Goal: Task Accomplishment & Management: Use online tool/utility

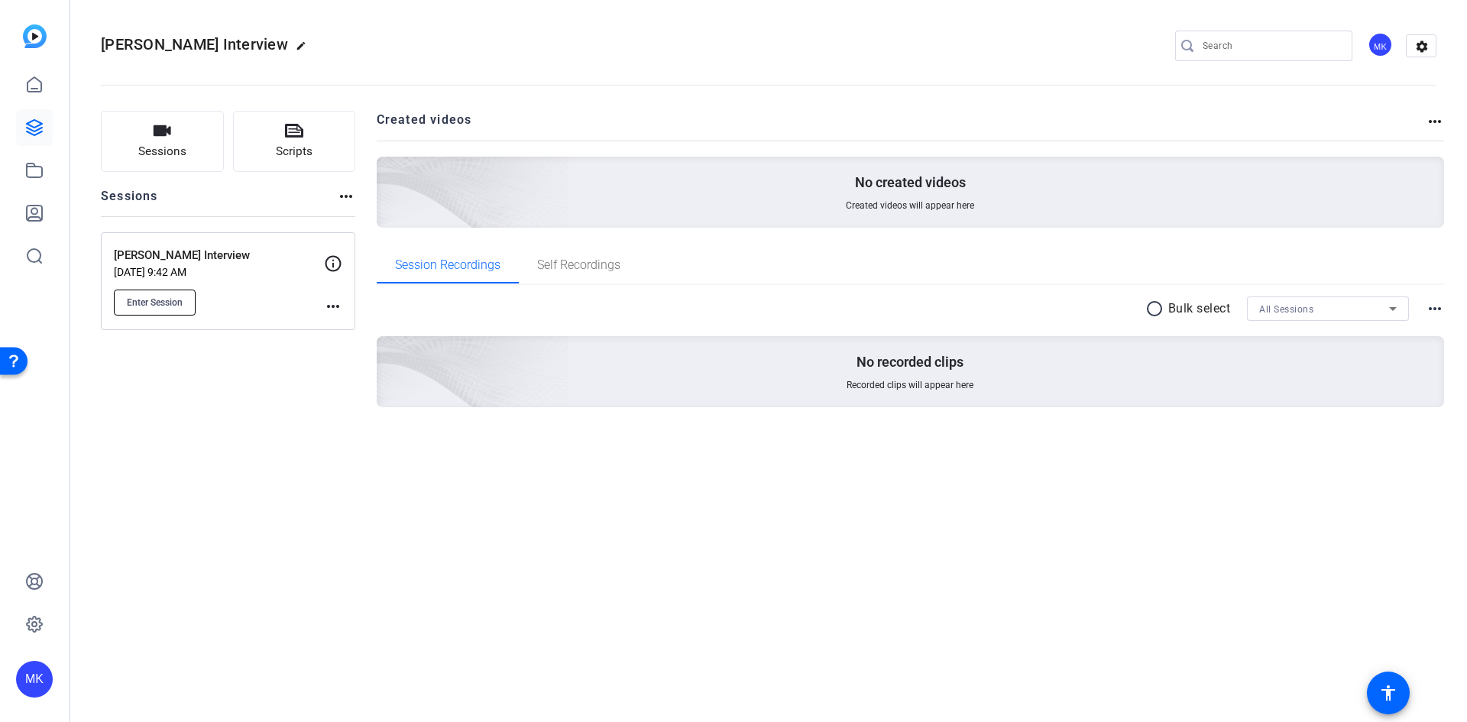
click at [156, 300] on span "Enter Session" at bounding box center [155, 302] width 56 height 12
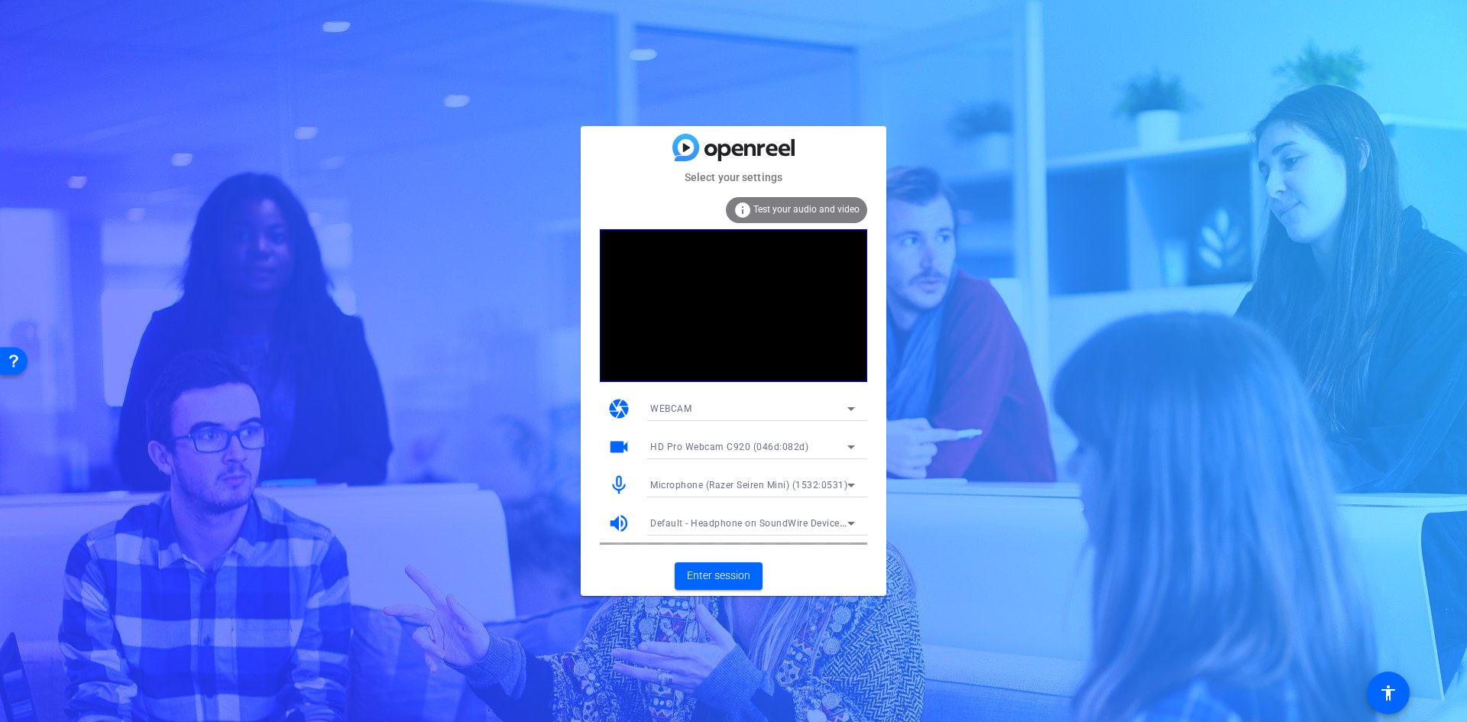
click at [814, 199] on div "info Test your audio and video" at bounding box center [796, 210] width 141 height 26
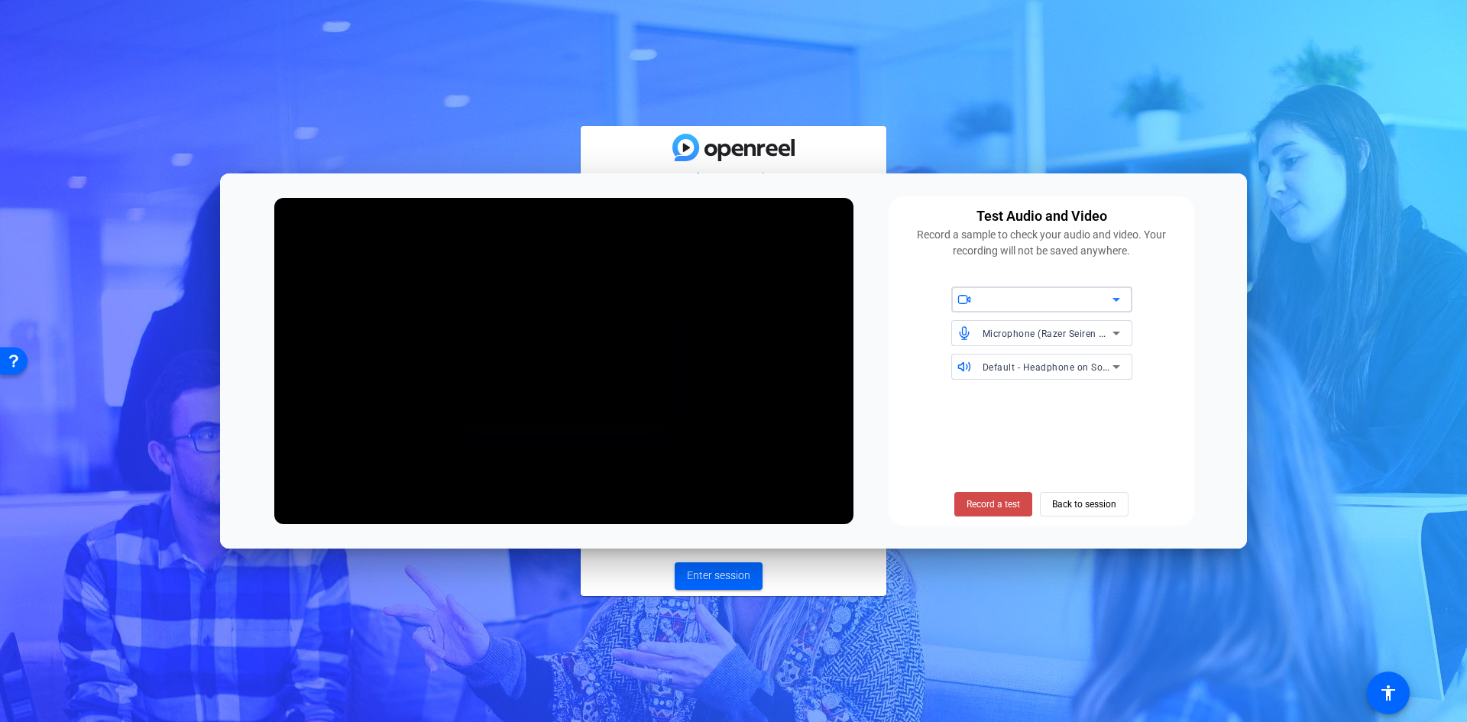
click at [1009, 503] on span "Record a test" at bounding box center [993, 504] width 53 height 14
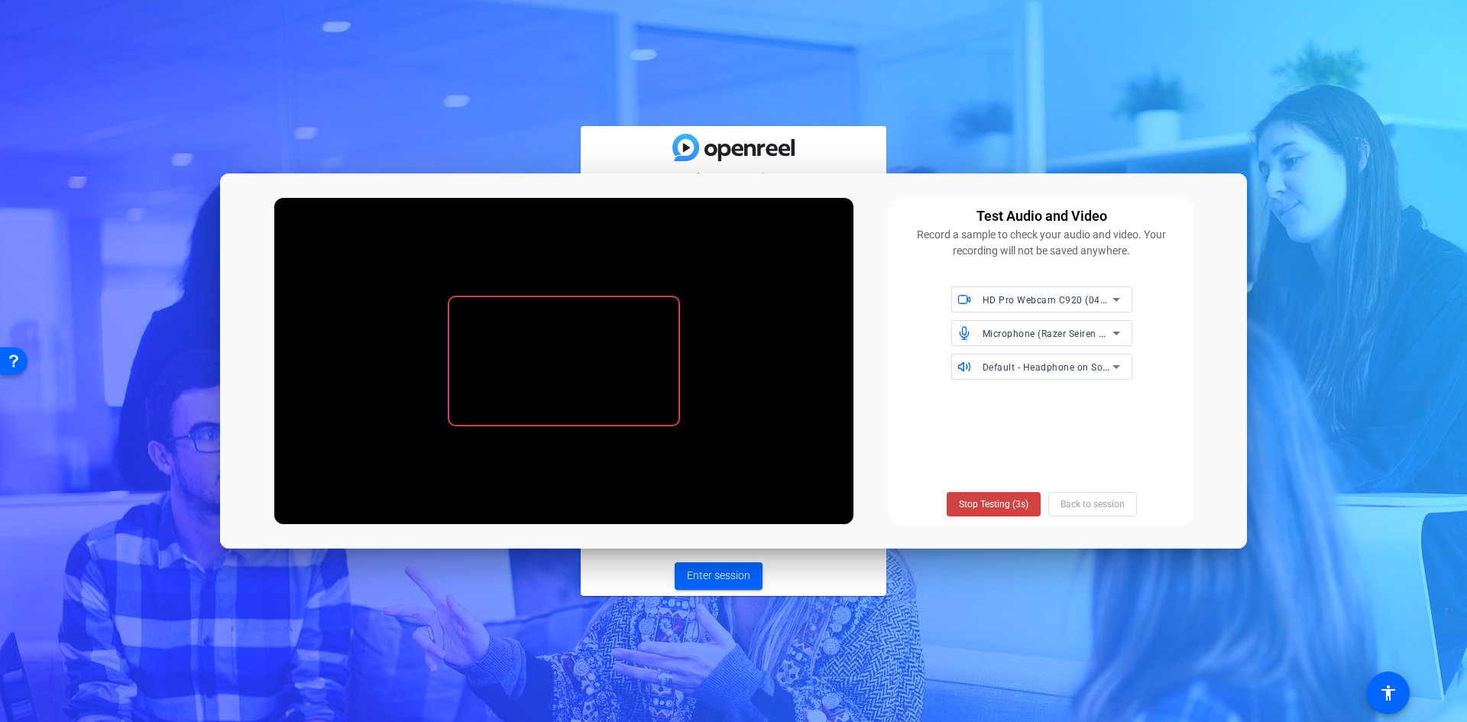
click at [1009, 503] on span "Stop Testing (3s)" at bounding box center [994, 504] width 70 height 14
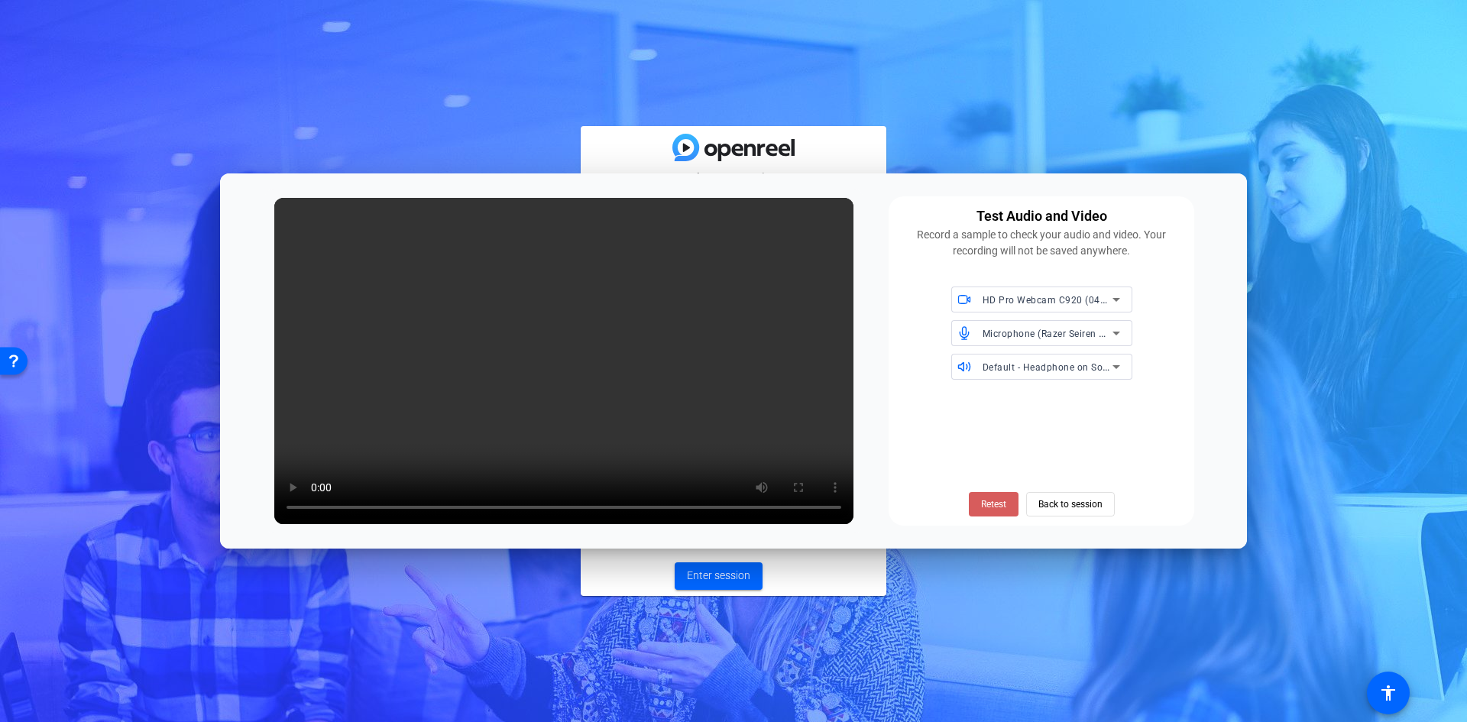
click at [990, 496] on span at bounding box center [994, 504] width 50 height 37
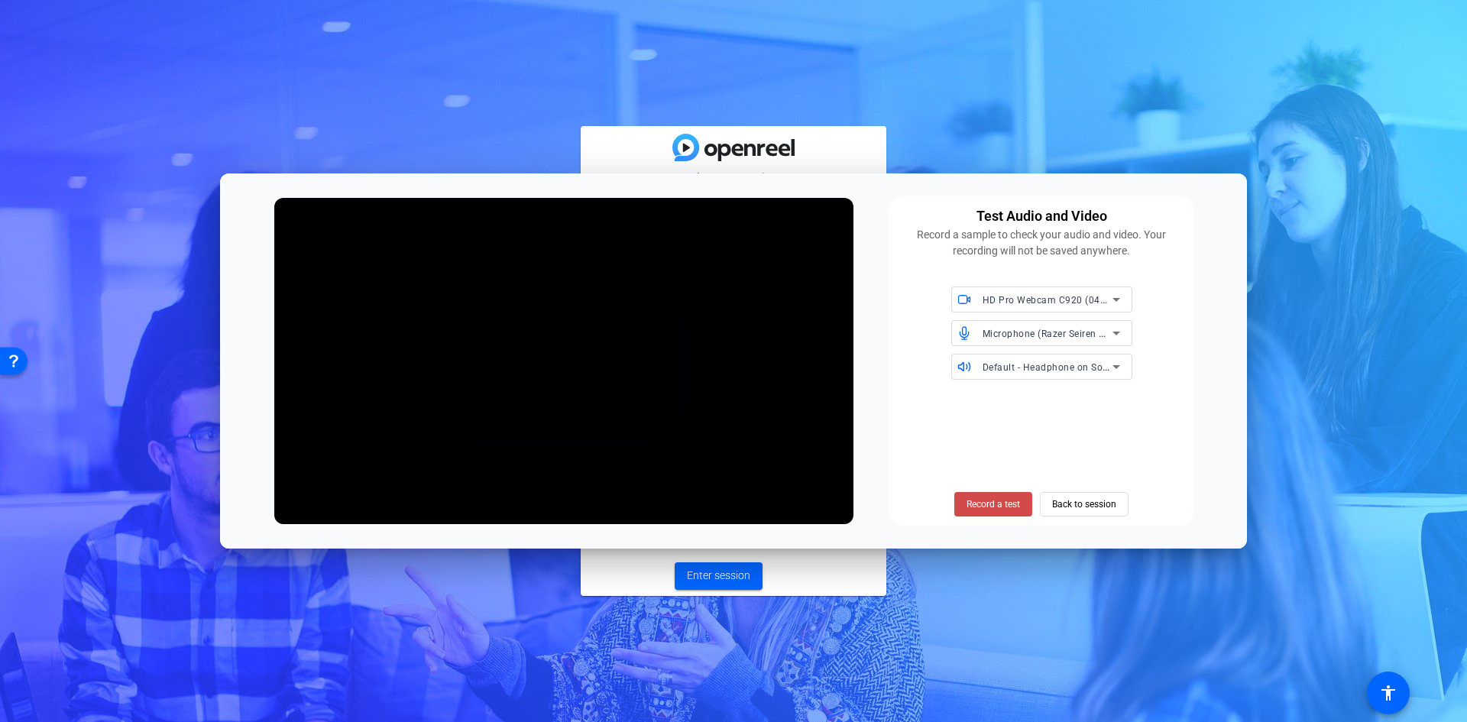
click at [1002, 505] on span "Record a test" at bounding box center [993, 504] width 53 height 14
click at [987, 504] on span "Stop Testing (3s)" at bounding box center [994, 504] width 70 height 14
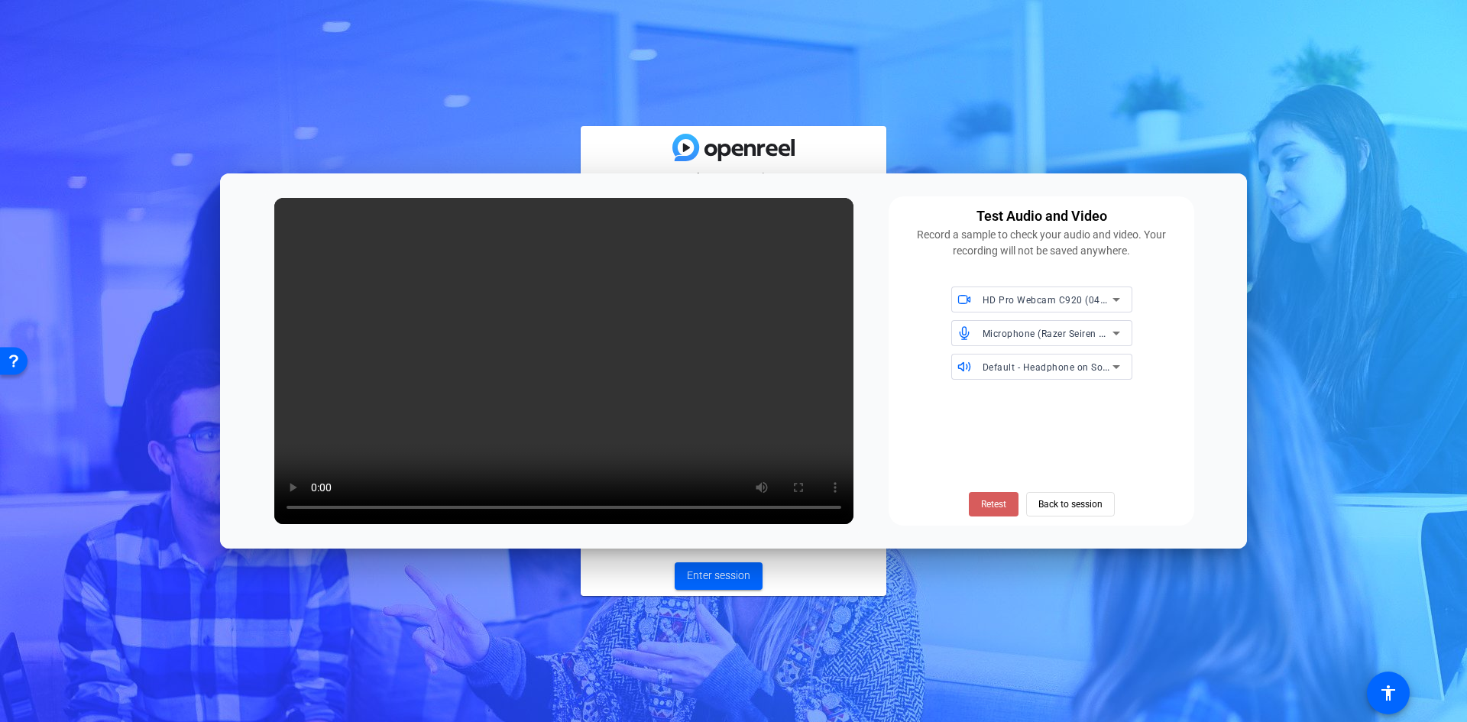
click at [983, 510] on span "Retest" at bounding box center [993, 504] width 25 height 14
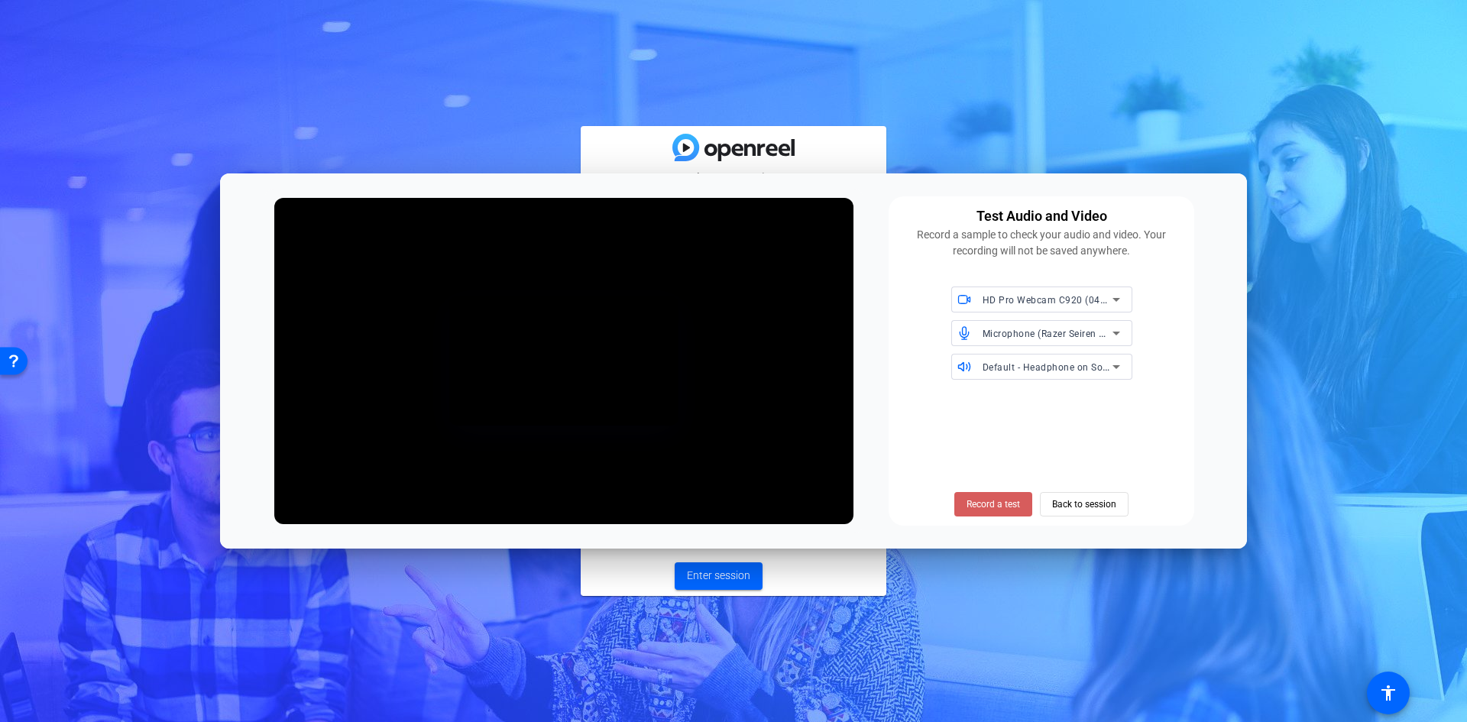
click at [989, 501] on span "Record a test" at bounding box center [993, 504] width 53 height 14
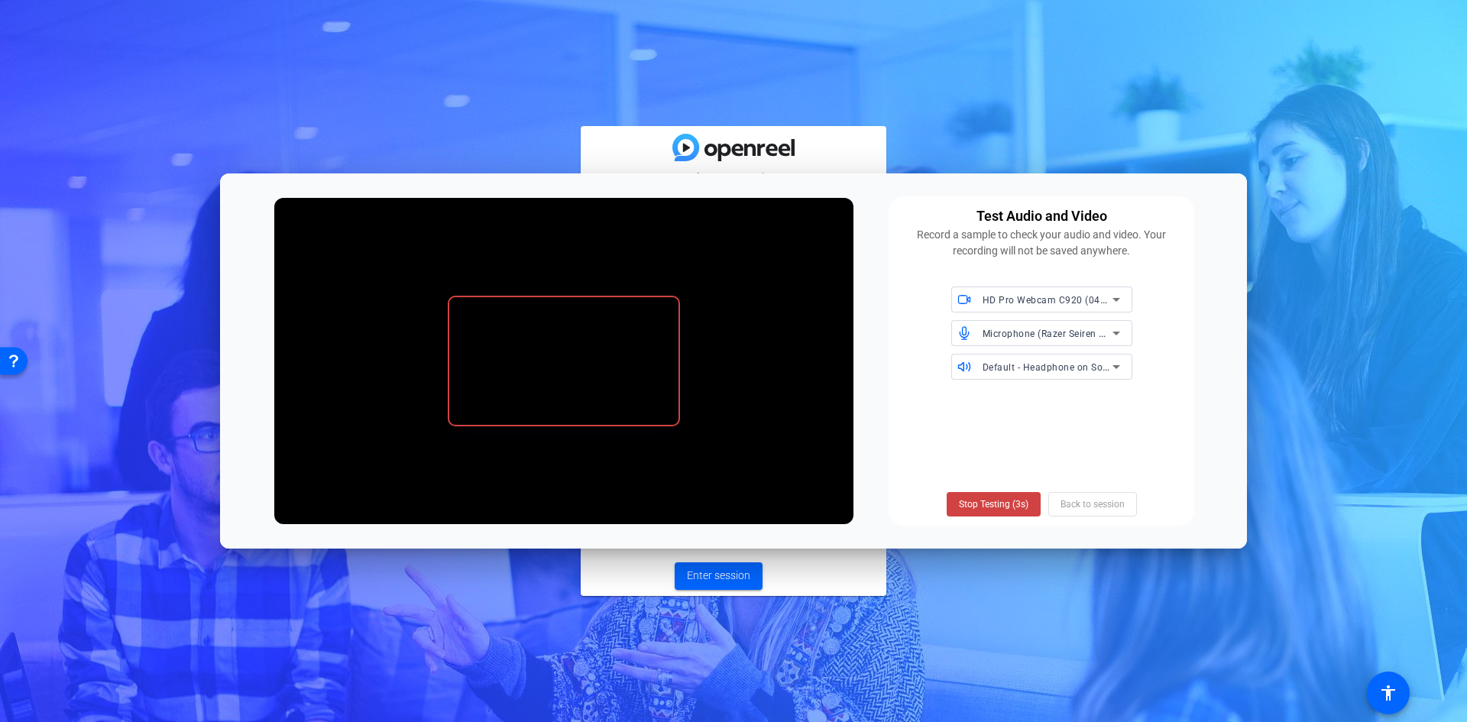
click at [989, 501] on span "Stop Testing (3s)" at bounding box center [994, 504] width 70 height 14
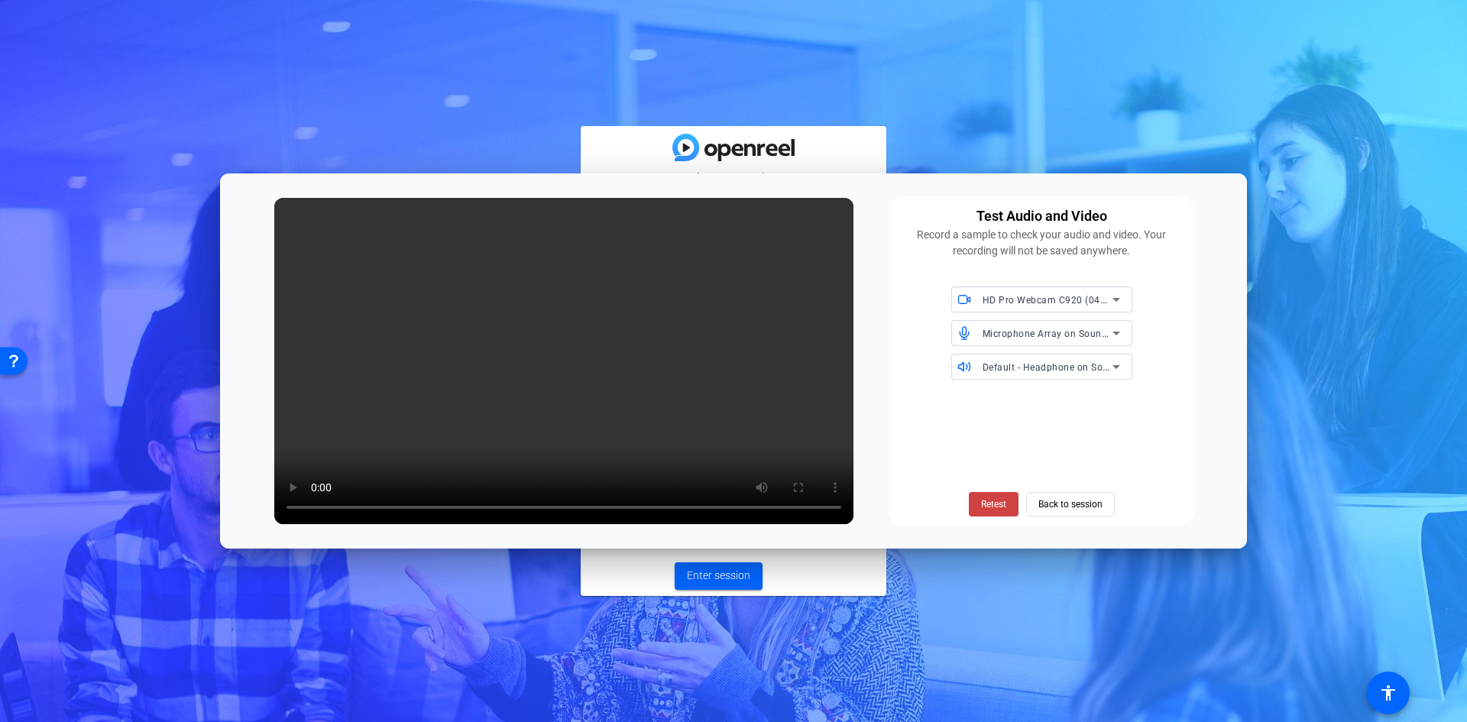
click at [989, 501] on span "Retest" at bounding box center [993, 504] width 25 height 14
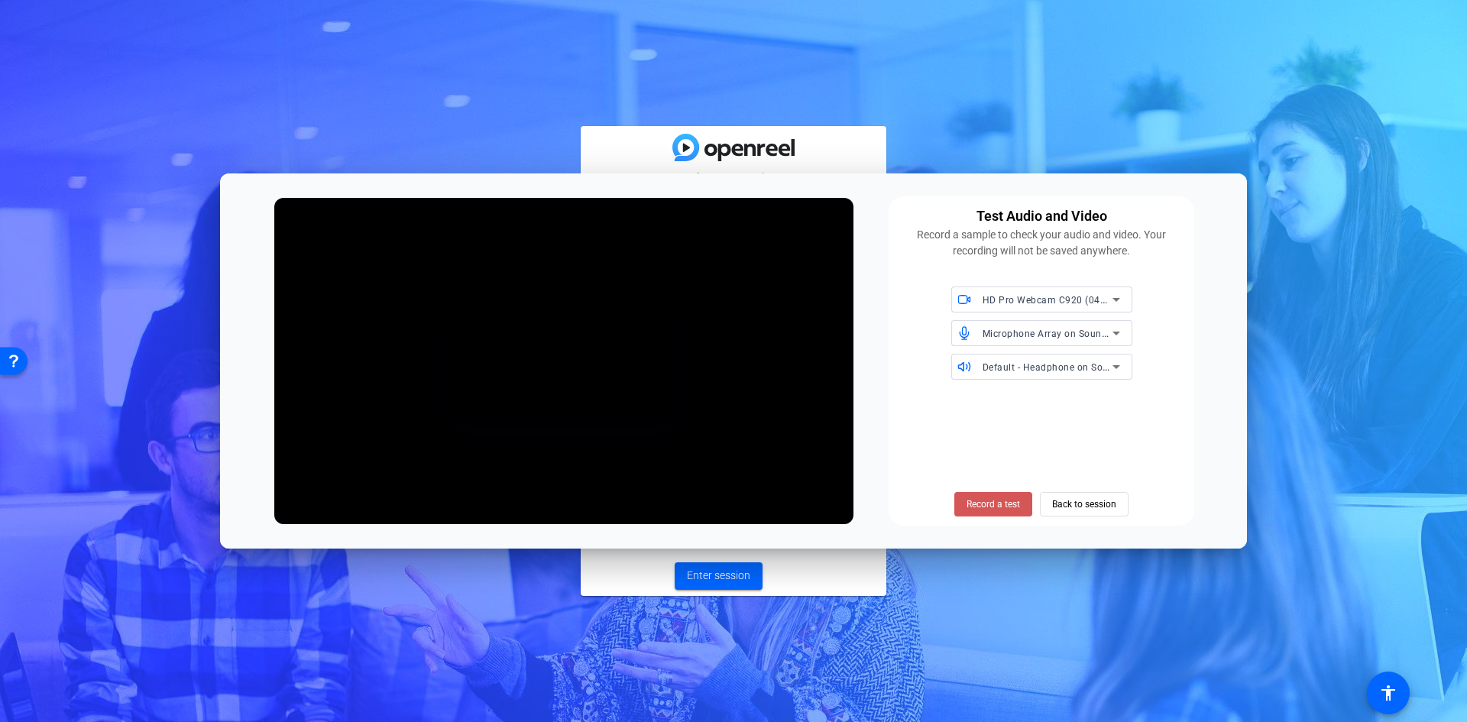
click at [989, 501] on span "Record a test" at bounding box center [993, 504] width 53 height 14
click at [989, 501] on span "Stop Testing (4s)" at bounding box center [994, 504] width 70 height 14
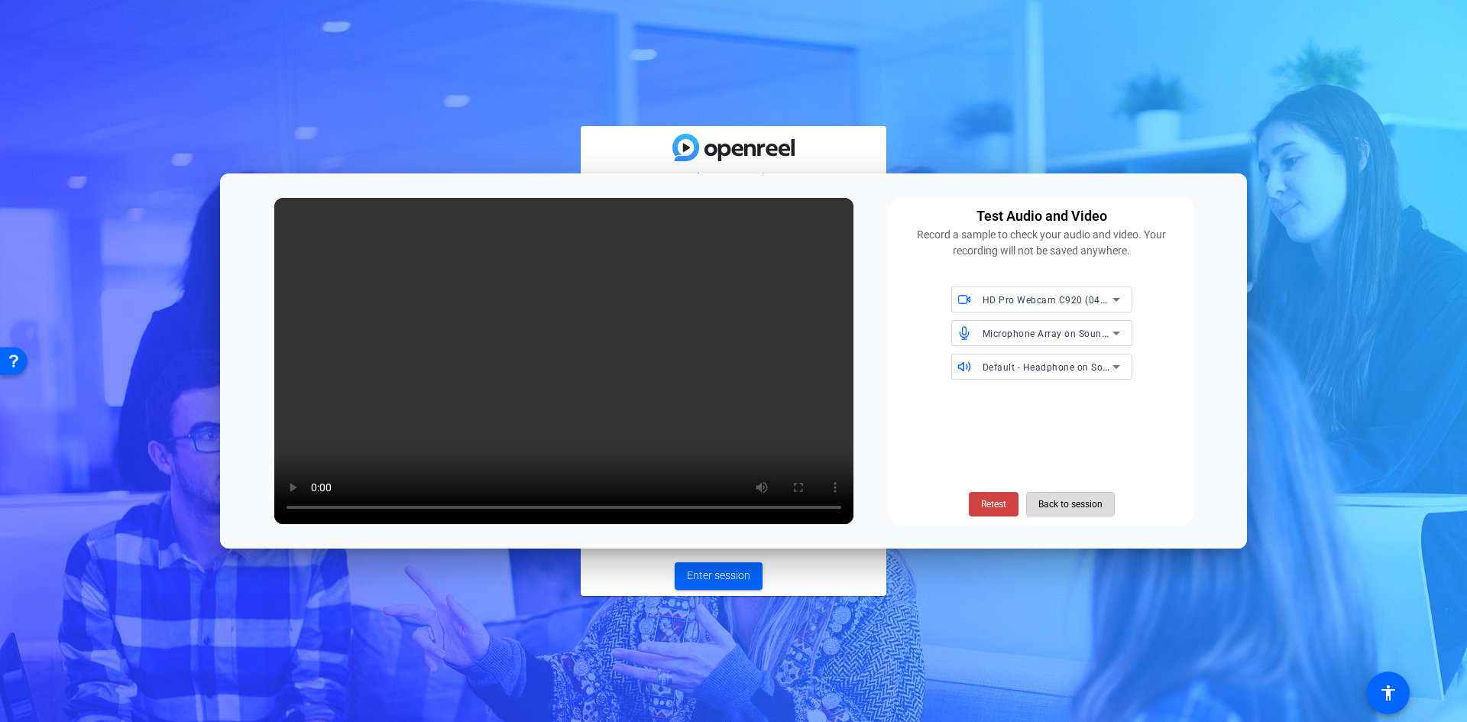
click at [1070, 505] on span "Back to session" at bounding box center [1070, 504] width 64 height 29
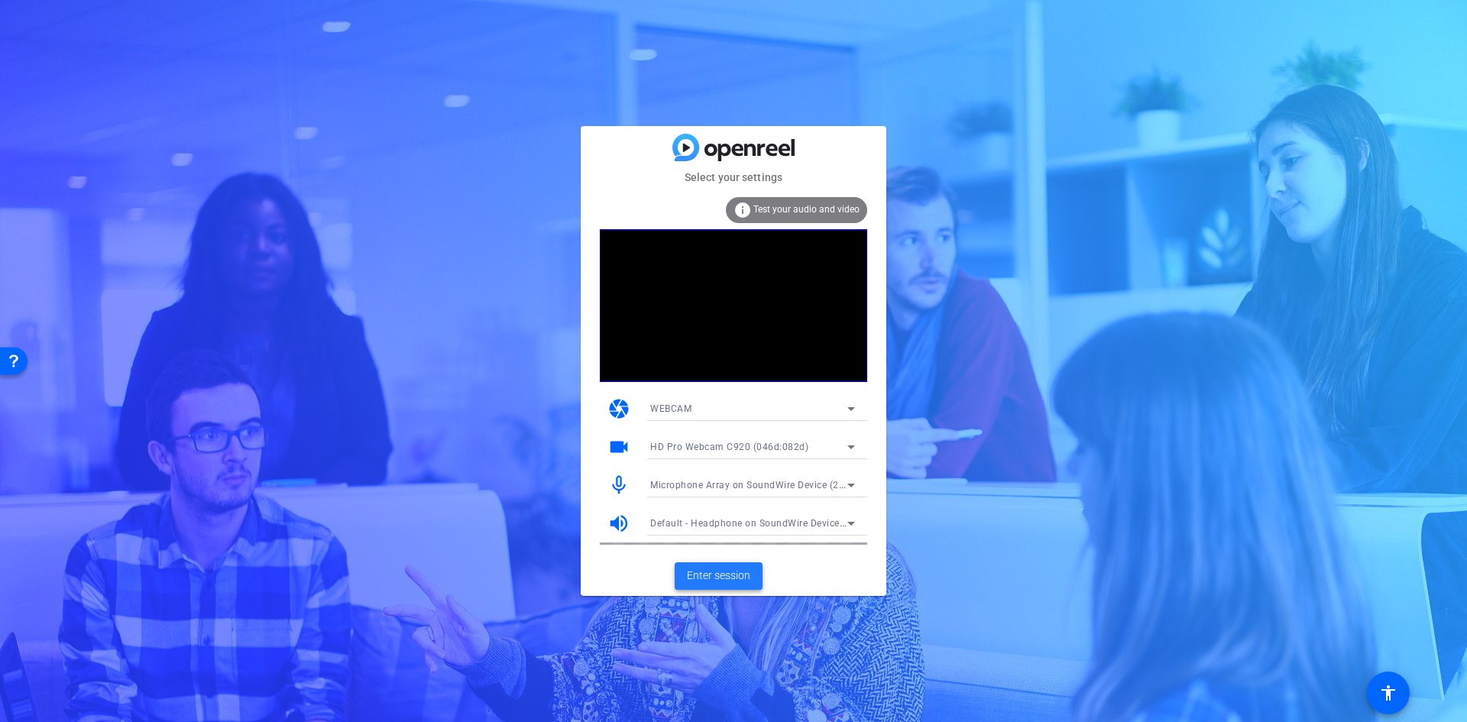
click at [716, 580] on span "Enter session" at bounding box center [718, 576] width 63 height 16
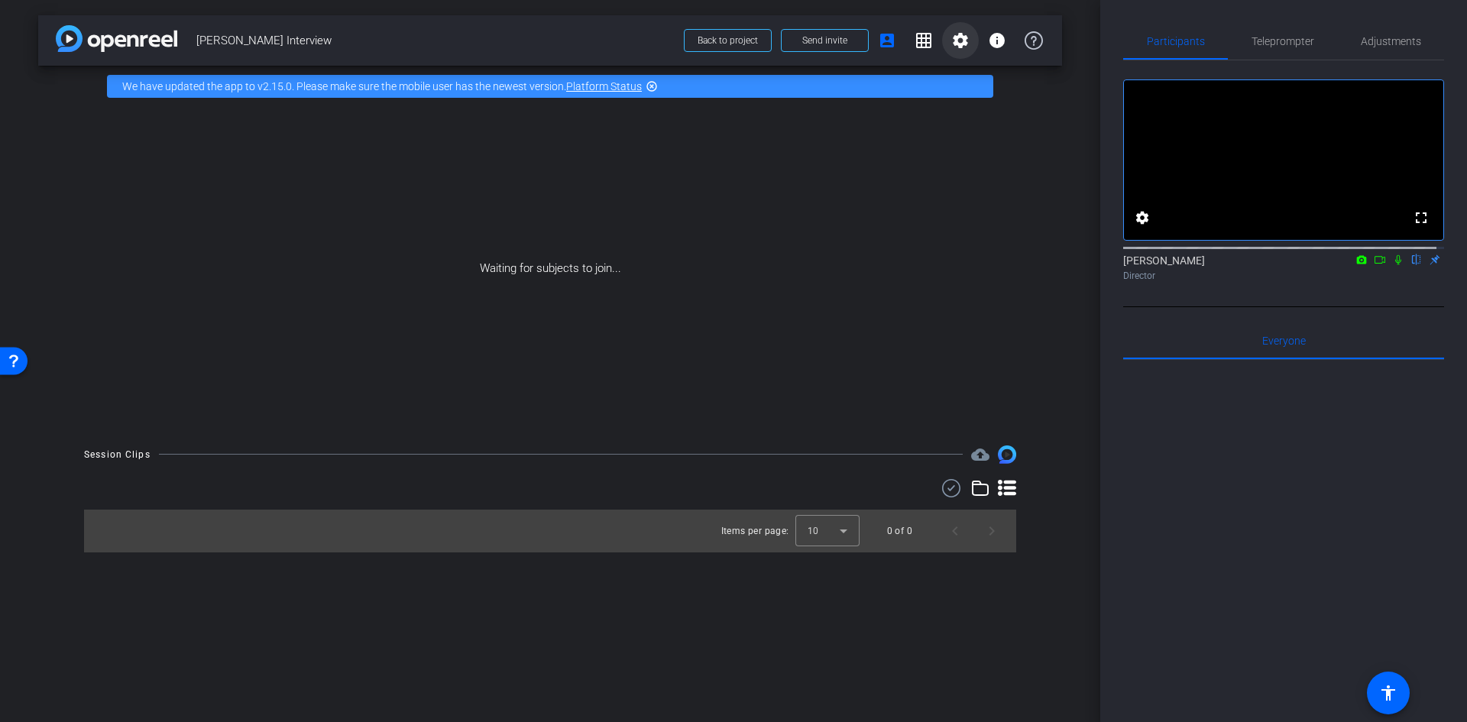
click at [963, 38] on mat-icon "settings" at bounding box center [960, 40] width 18 height 18
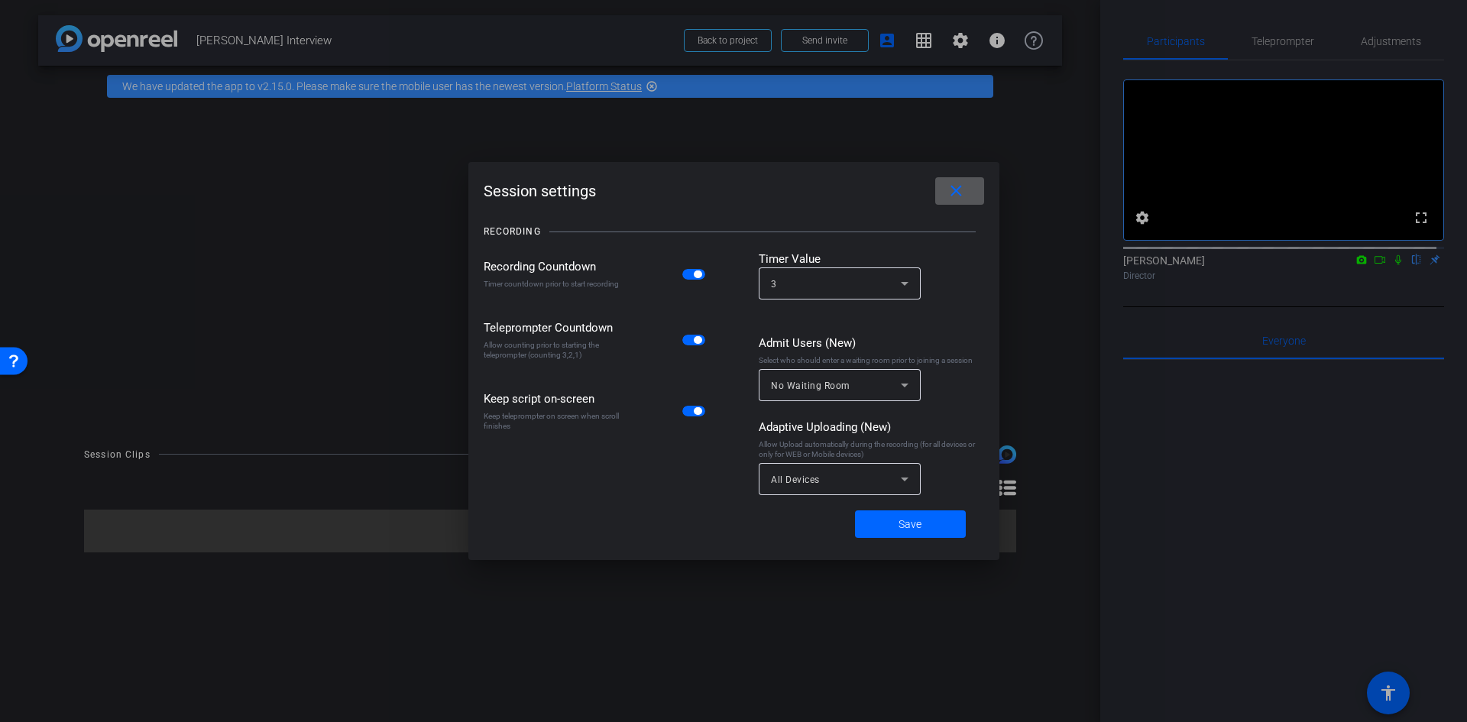
click at [977, 186] on span at bounding box center [959, 191] width 49 height 37
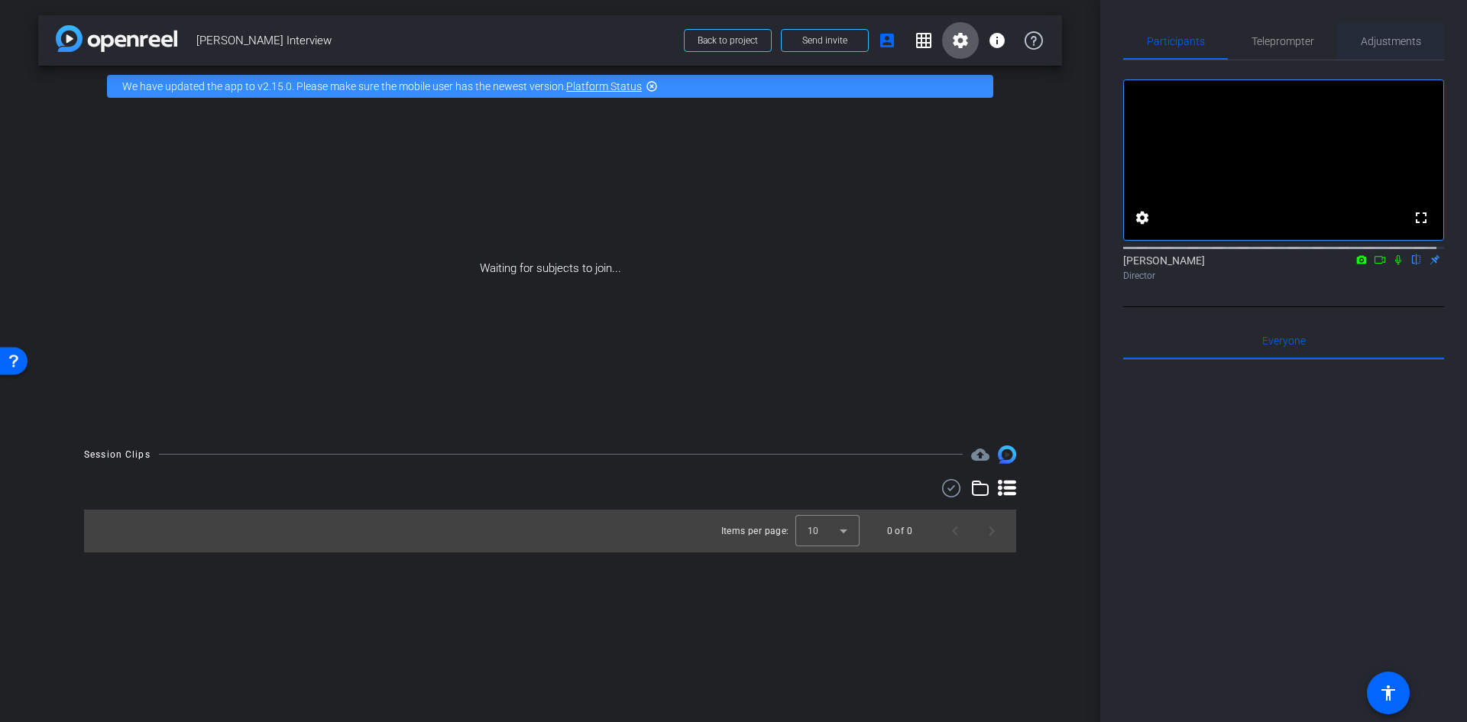
click at [1391, 31] on span "Adjustments" at bounding box center [1391, 41] width 60 height 37
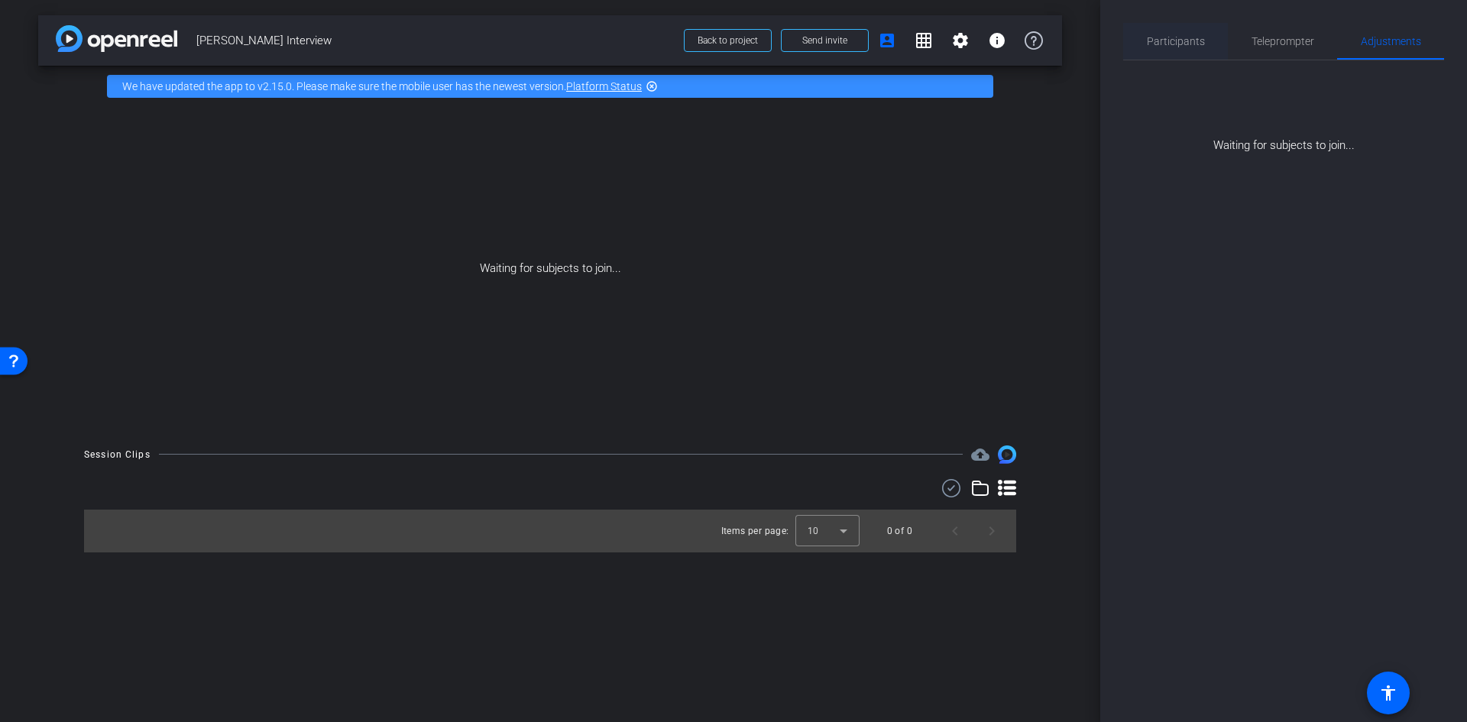
click at [1180, 42] on span "Participants" at bounding box center [1176, 41] width 58 height 11
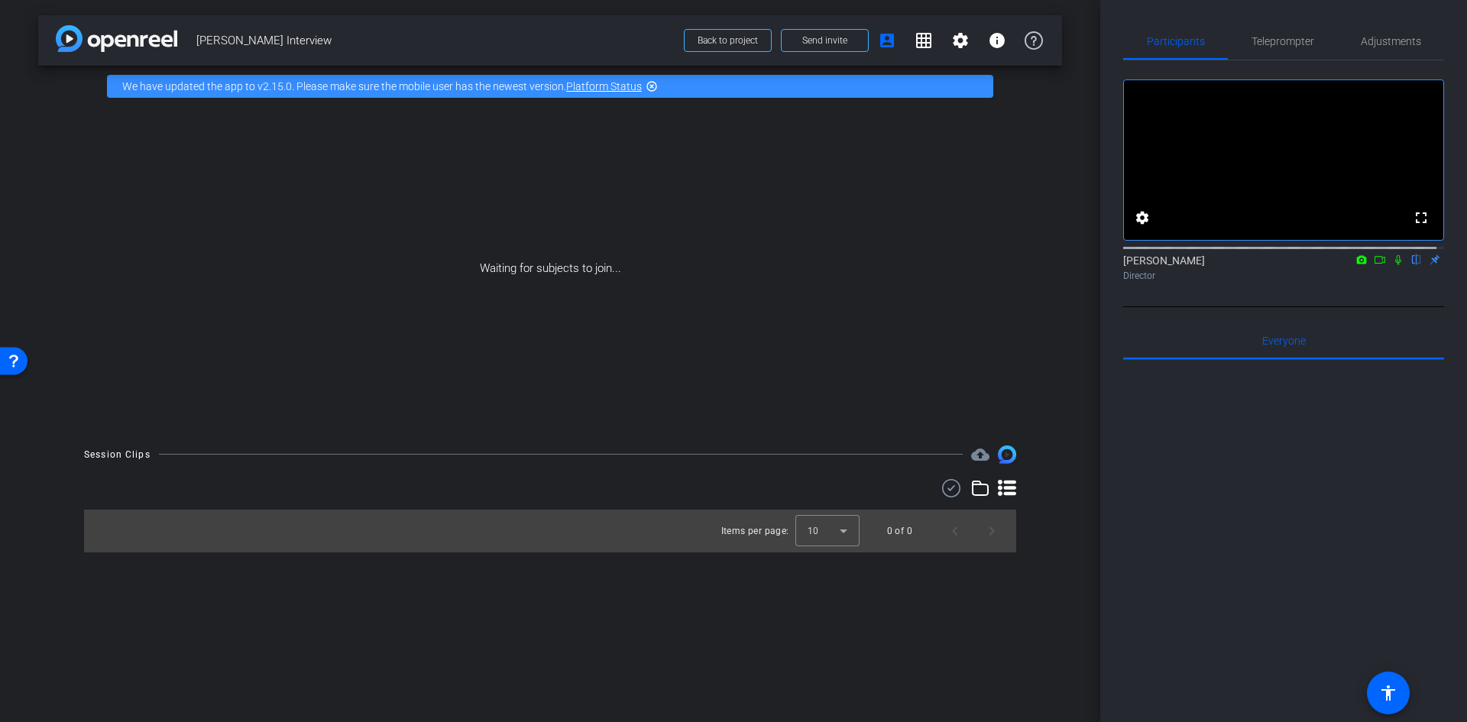
click at [945, 653] on div "arrow_back [PERSON_NAME] Interview Back to project Send invite account_box grid…" at bounding box center [550, 361] width 1100 height 722
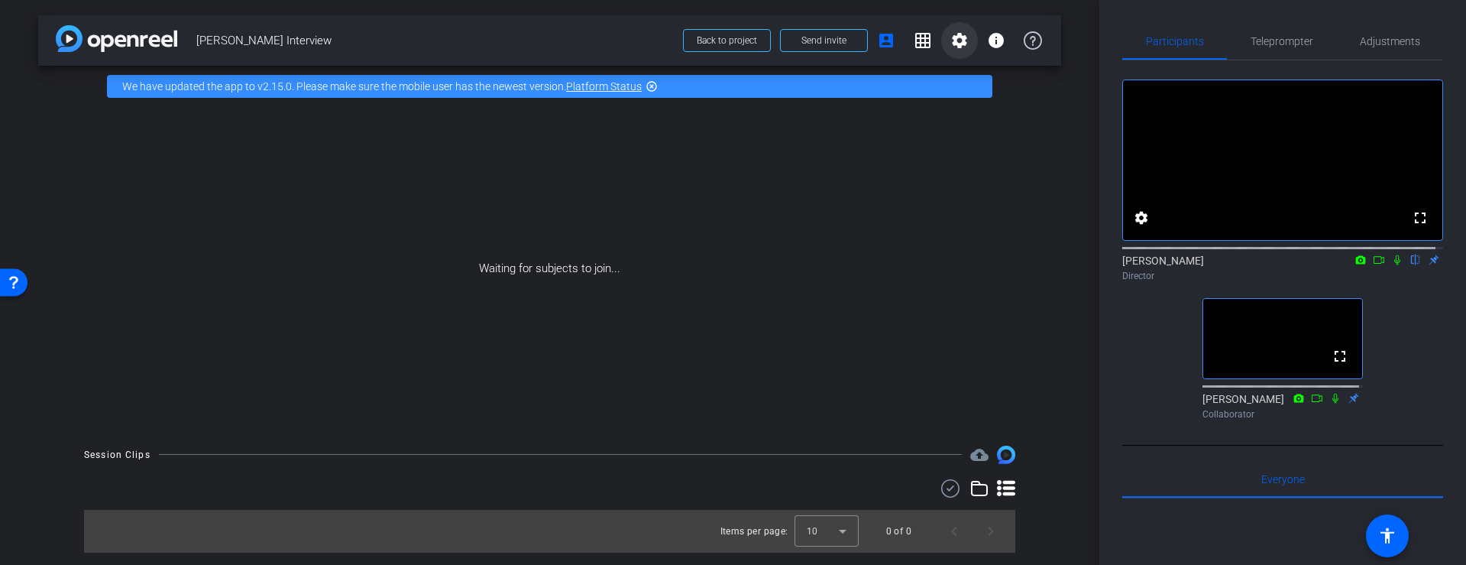
click at [953, 34] on mat-icon "settings" at bounding box center [959, 40] width 18 height 18
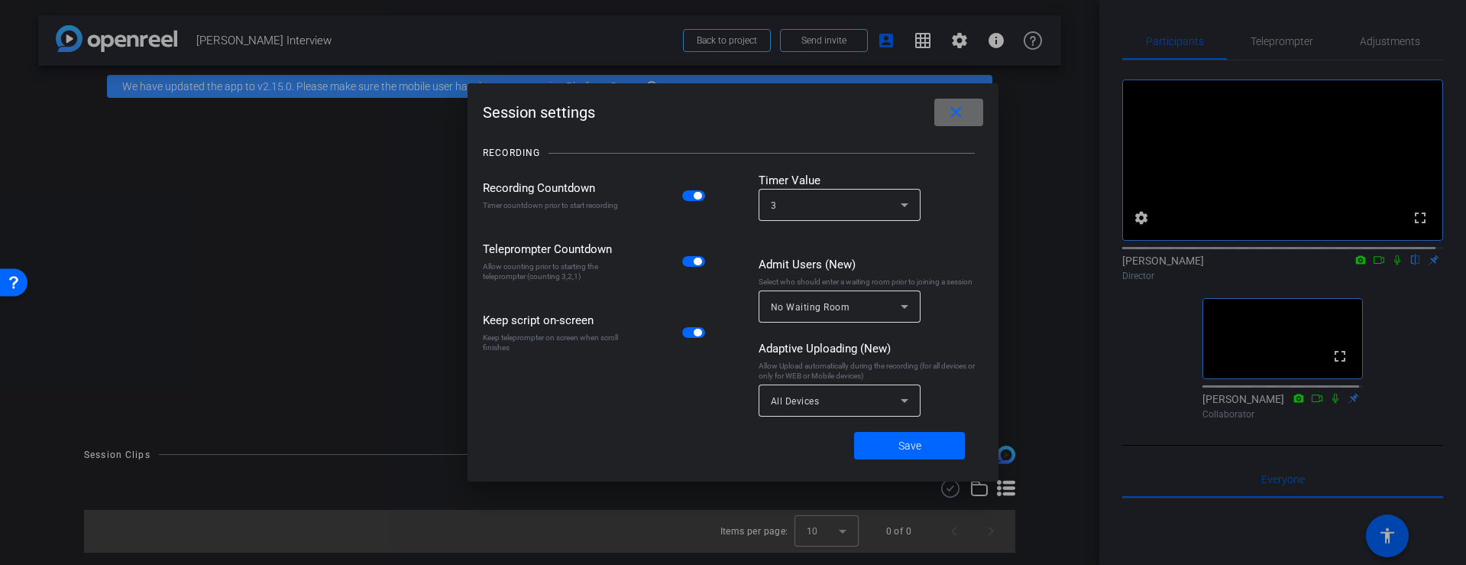
click at [973, 108] on span at bounding box center [958, 112] width 49 height 37
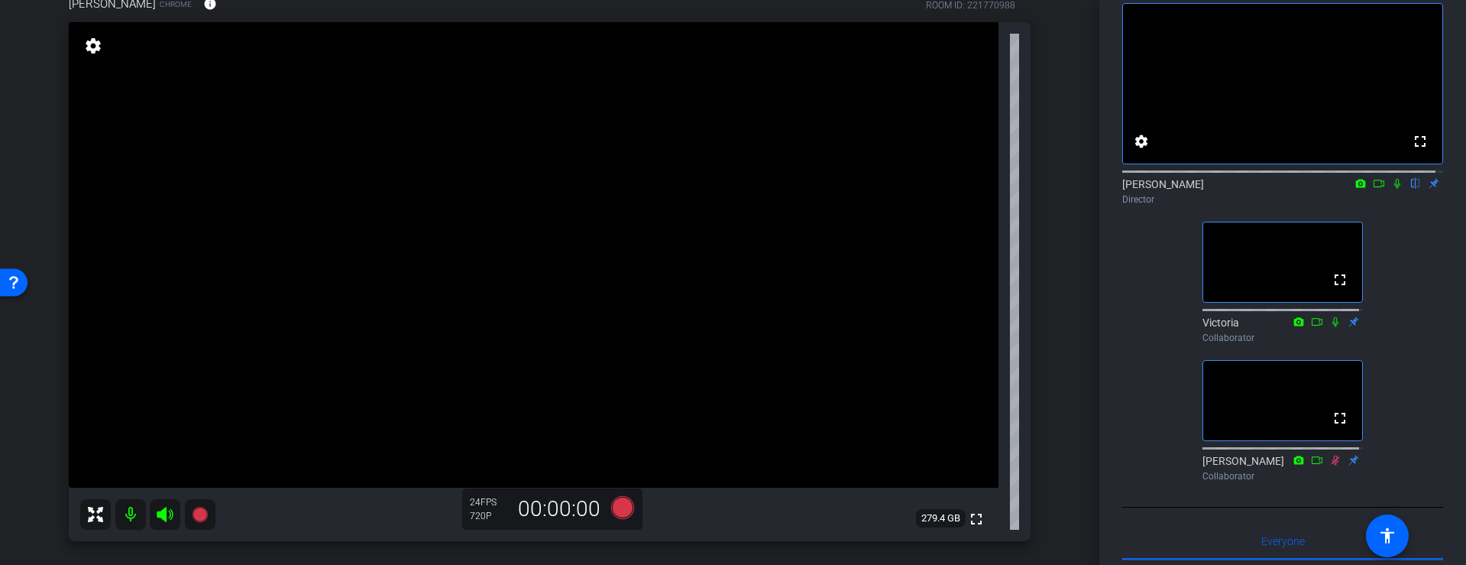
scroll to position [174, 0]
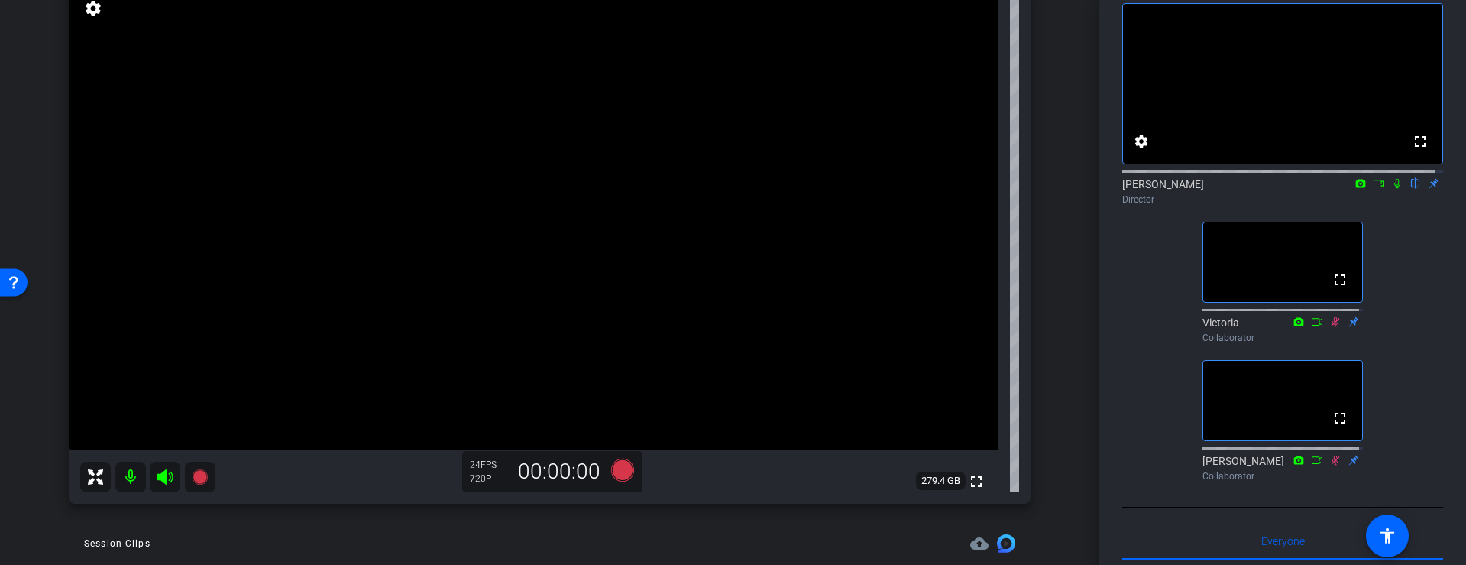
click at [1093, 370] on div "arrow_back [PERSON_NAME] Interview Back to project Send invite account_box grid…" at bounding box center [549, 282] width 1099 height 565
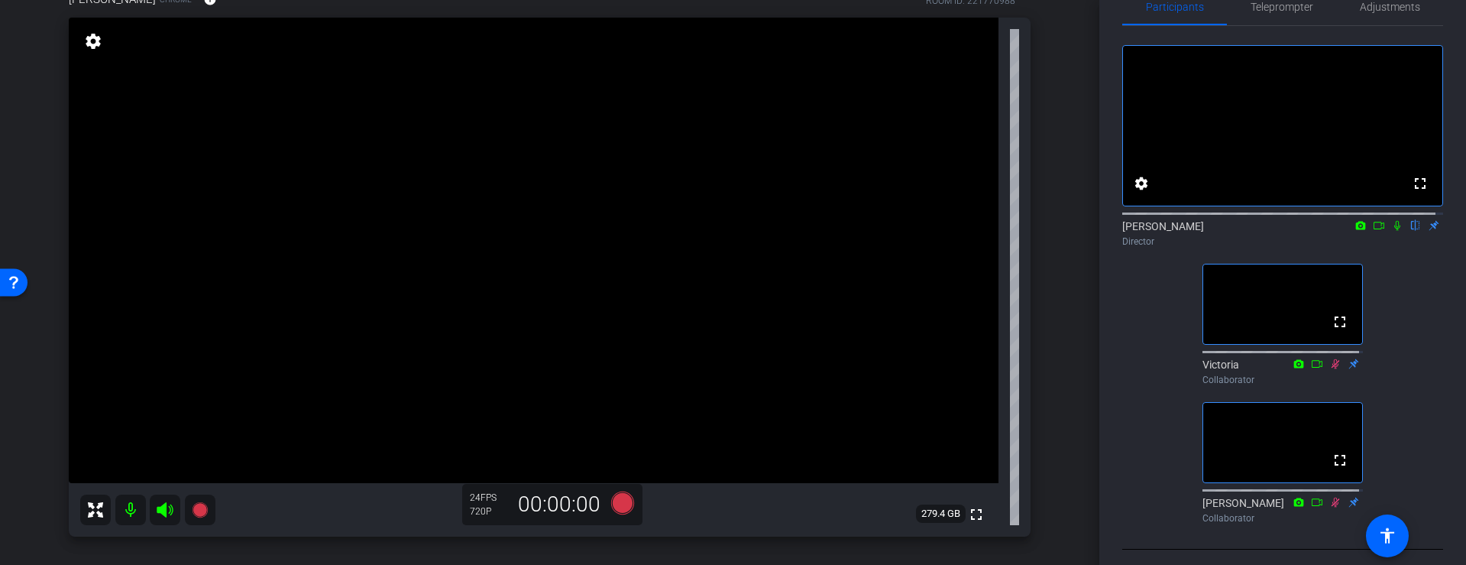
scroll to position [0, 0]
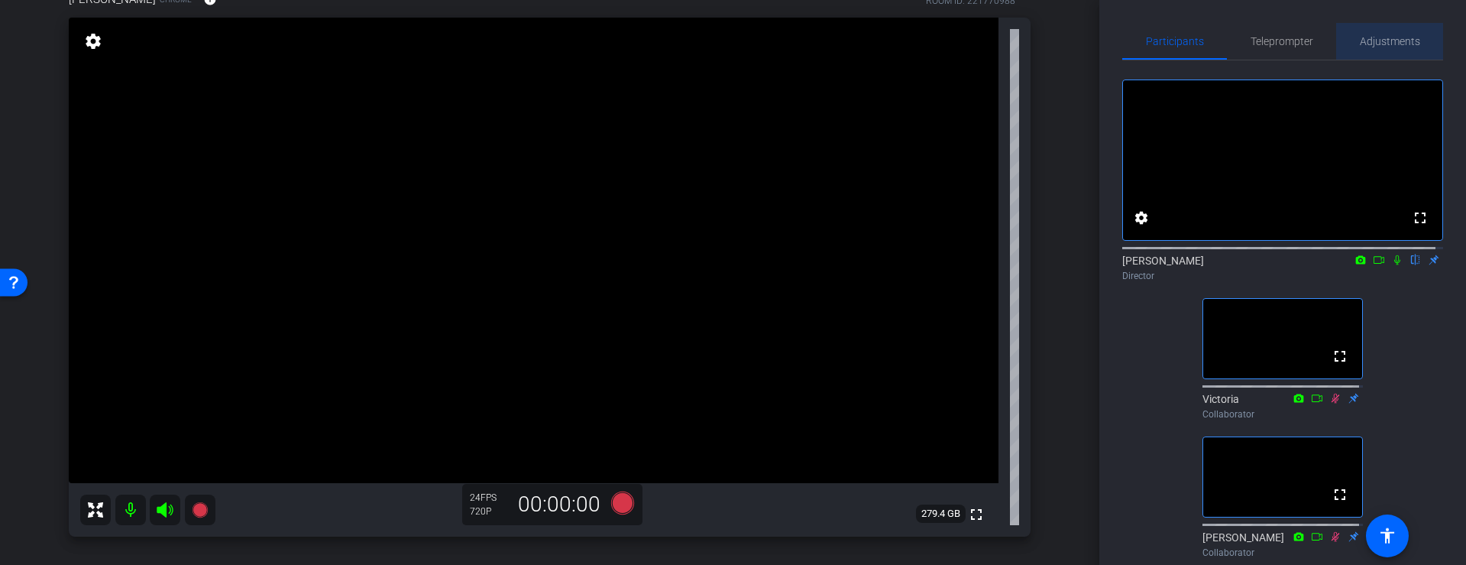
click at [1397, 44] on span "Adjustments" at bounding box center [1390, 41] width 60 height 11
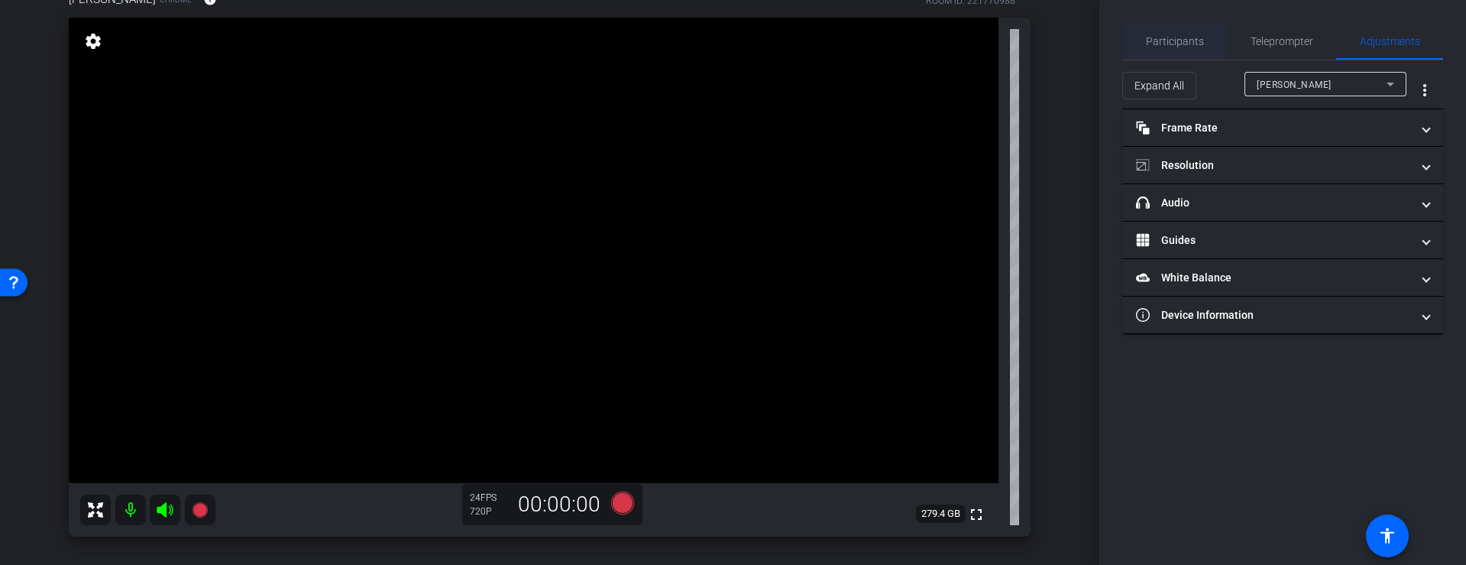
click at [1167, 36] on span "Participants" at bounding box center [1175, 41] width 58 height 11
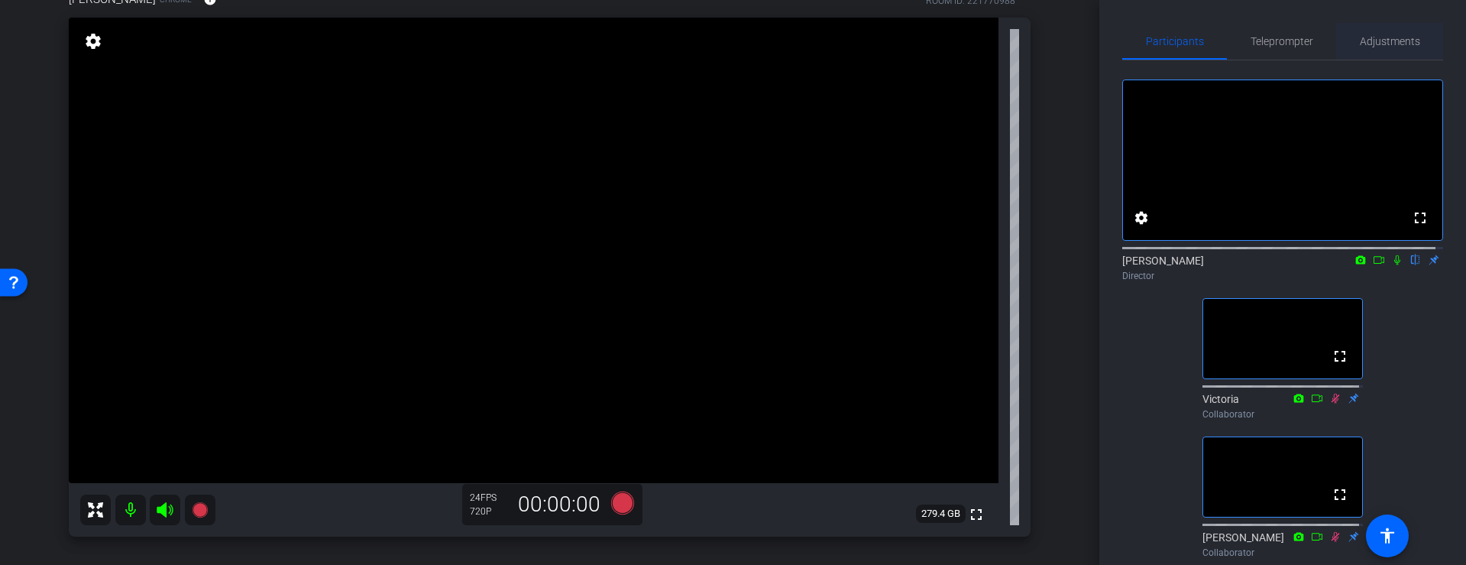
click at [1368, 50] on span "Adjustments" at bounding box center [1390, 41] width 60 height 37
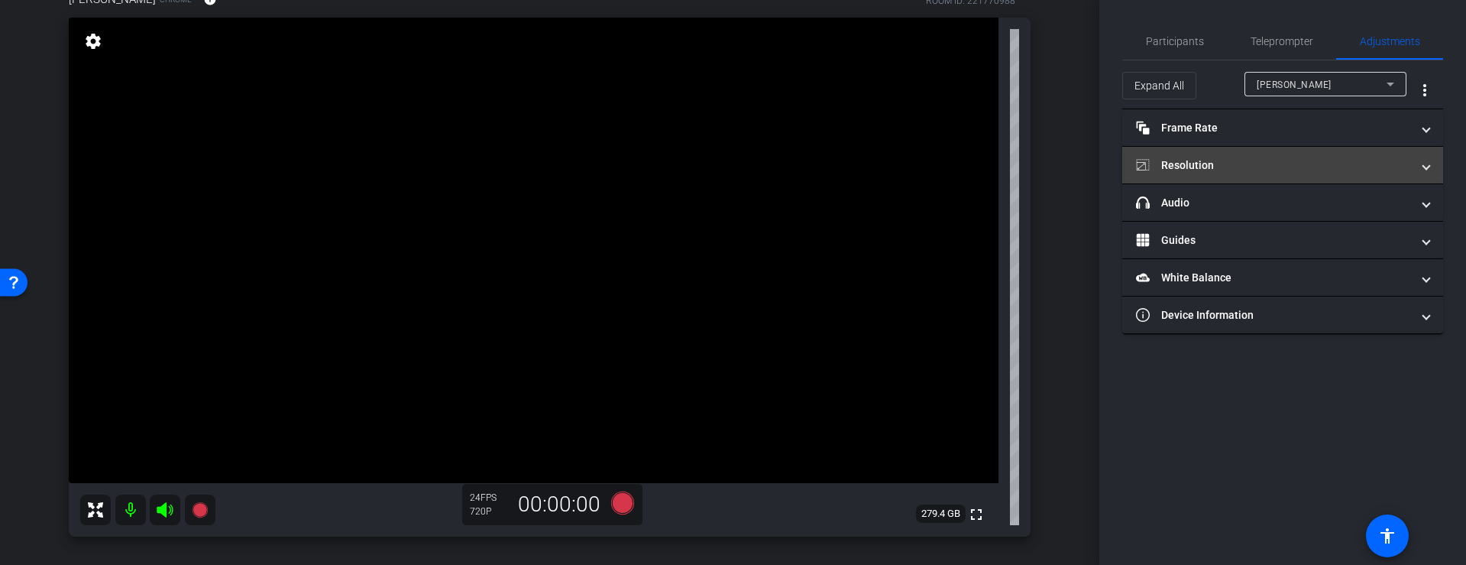
click at [1363, 169] on mat-panel-title "Resolution" at bounding box center [1273, 165] width 275 height 16
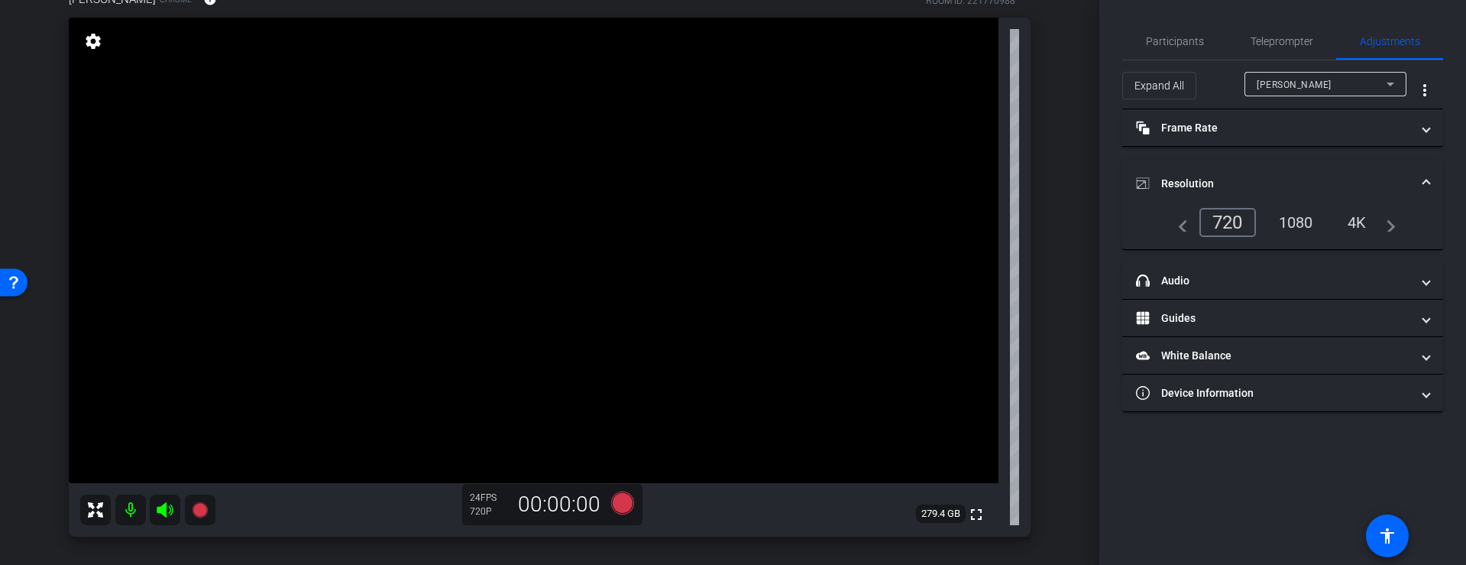
click at [1332, 170] on mat-expansion-panel-header "Resolution" at bounding box center [1282, 183] width 321 height 49
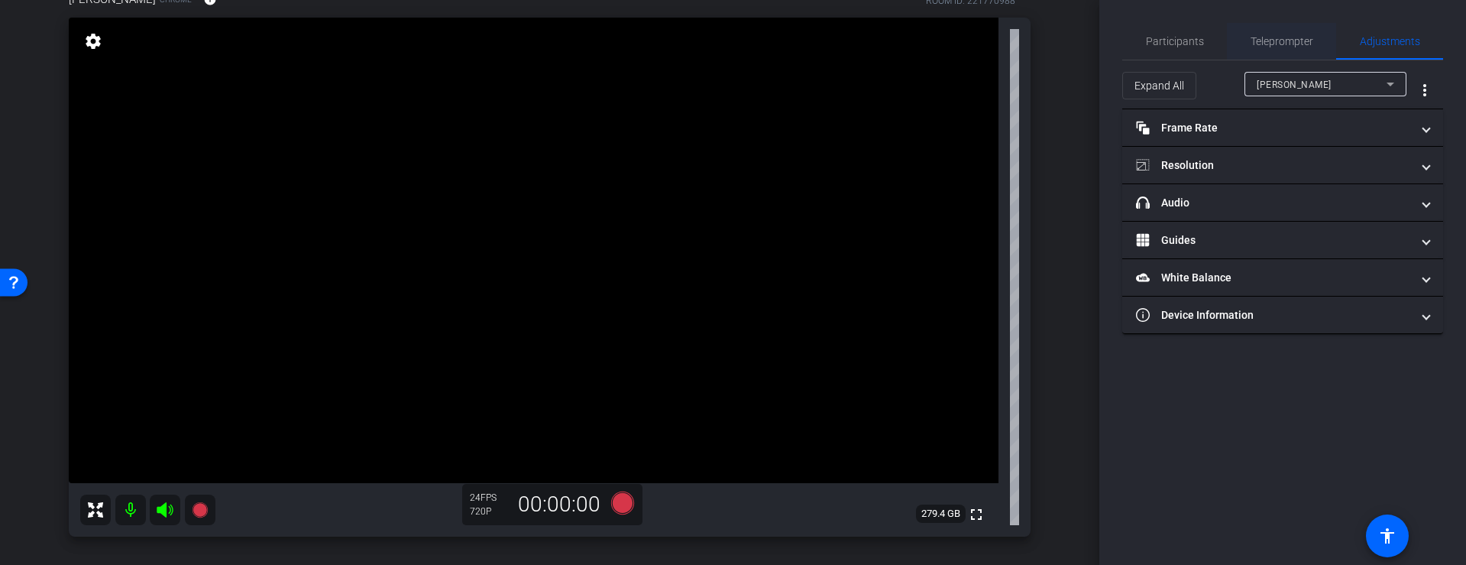
click at [1272, 46] on span "Teleprompter" at bounding box center [1282, 41] width 63 height 11
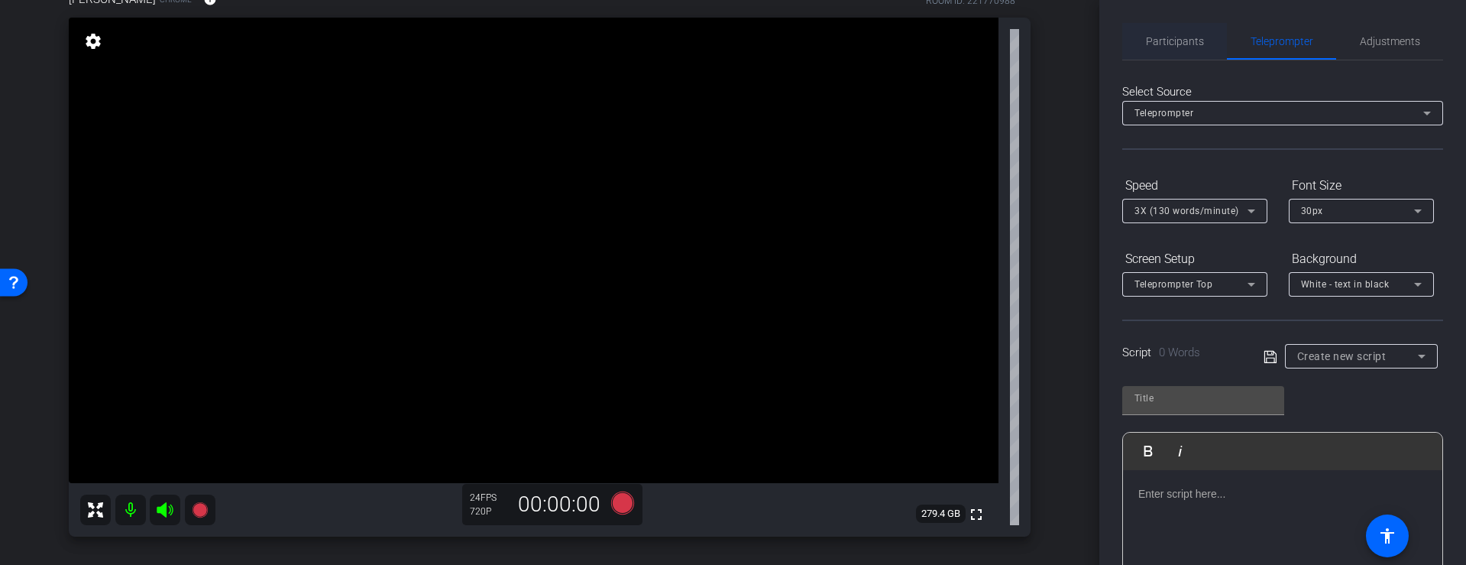
click at [1161, 36] on span "Participants" at bounding box center [1175, 41] width 58 height 11
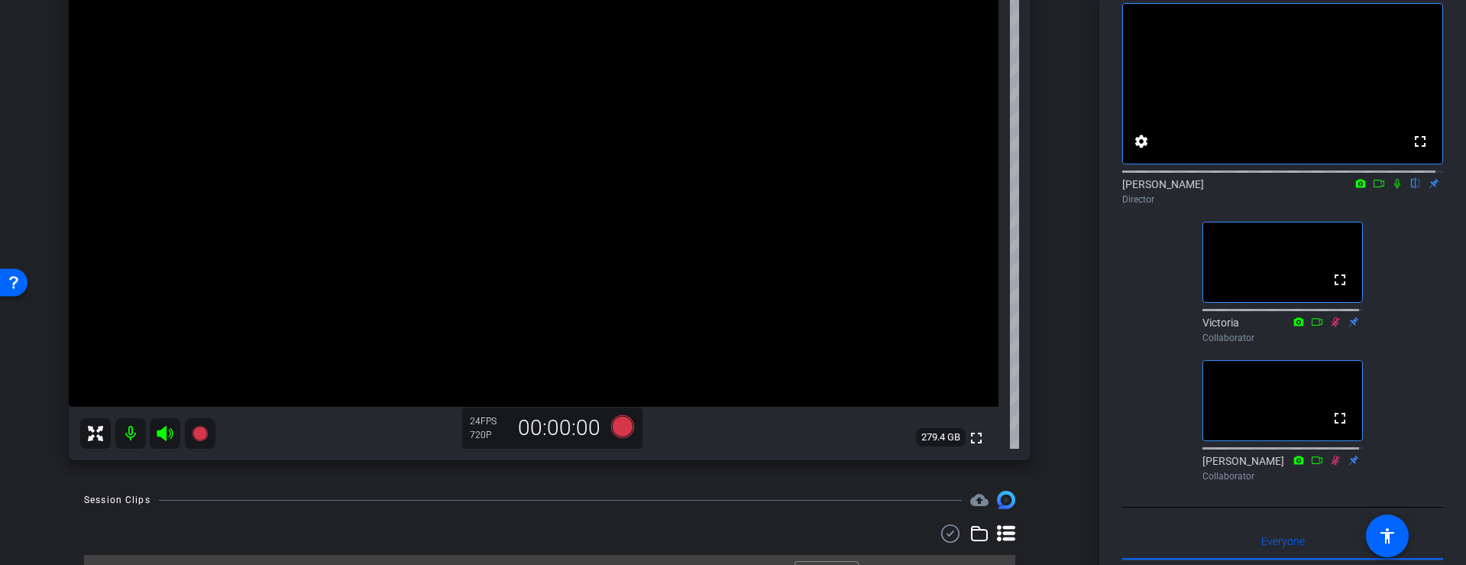
scroll to position [141, 0]
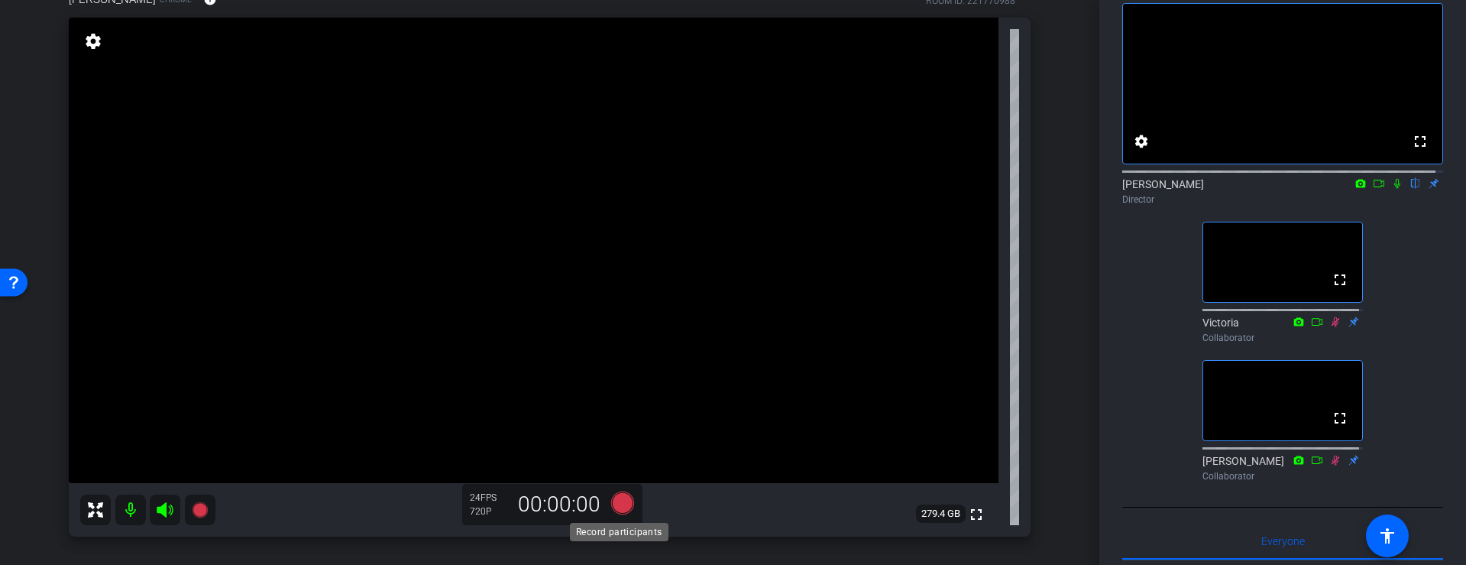
click at [617, 502] on icon at bounding box center [621, 502] width 23 height 23
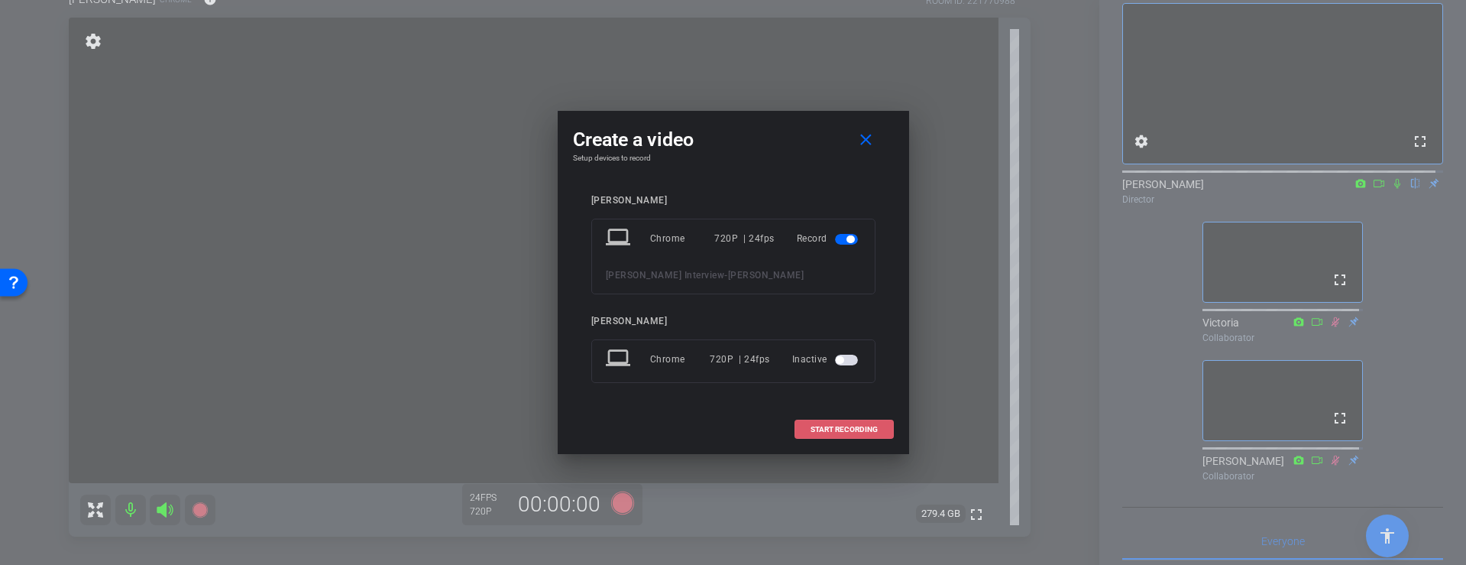
click at [839, 431] on span "START RECORDING" at bounding box center [844, 430] width 67 height 8
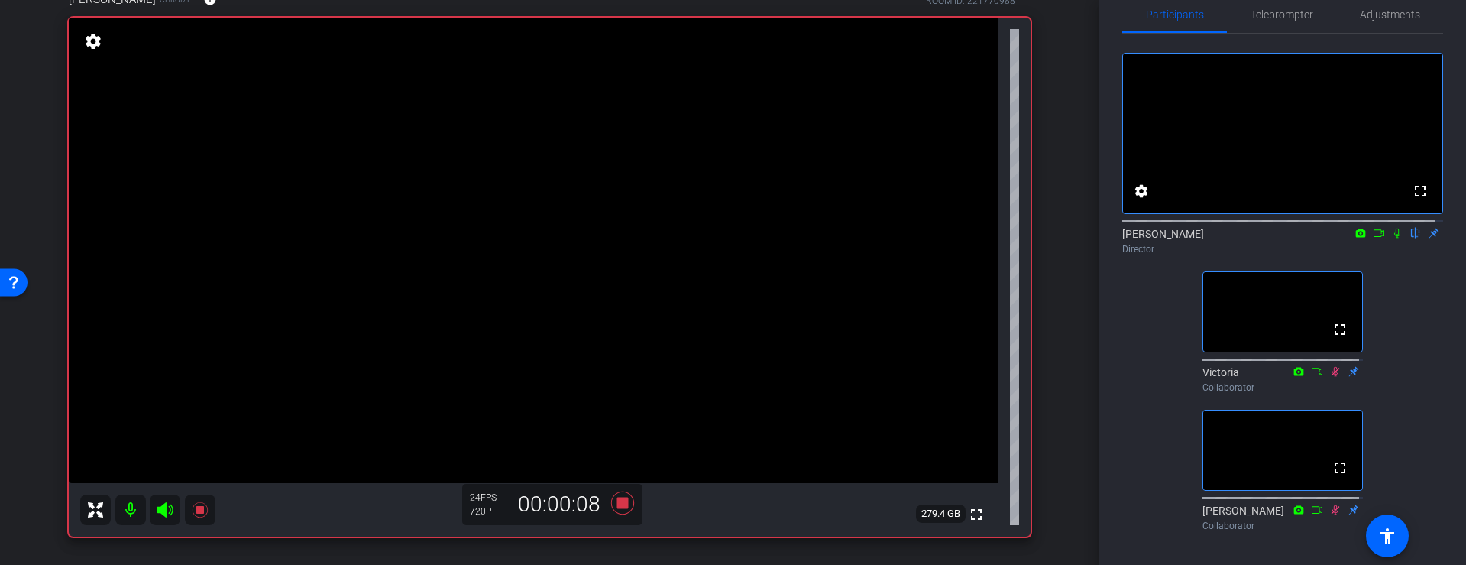
scroll to position [0, 0]
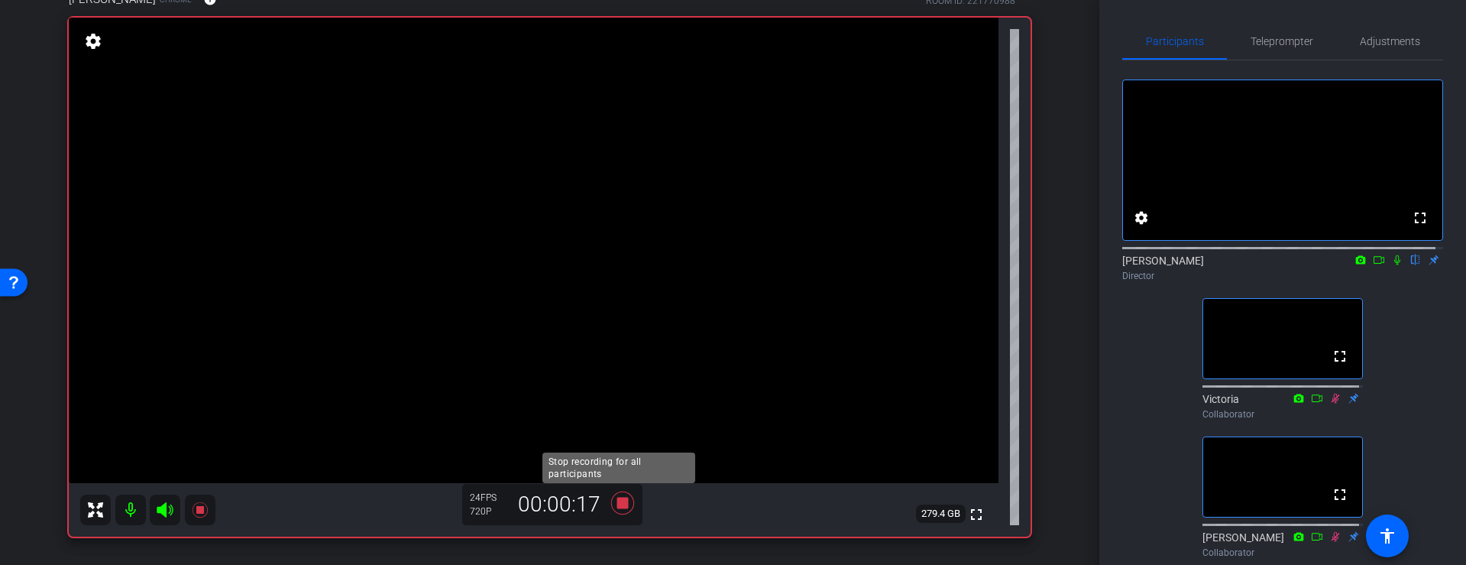
click at [617, 506] on icon at bounding box center [621, 502] width 23 height 23
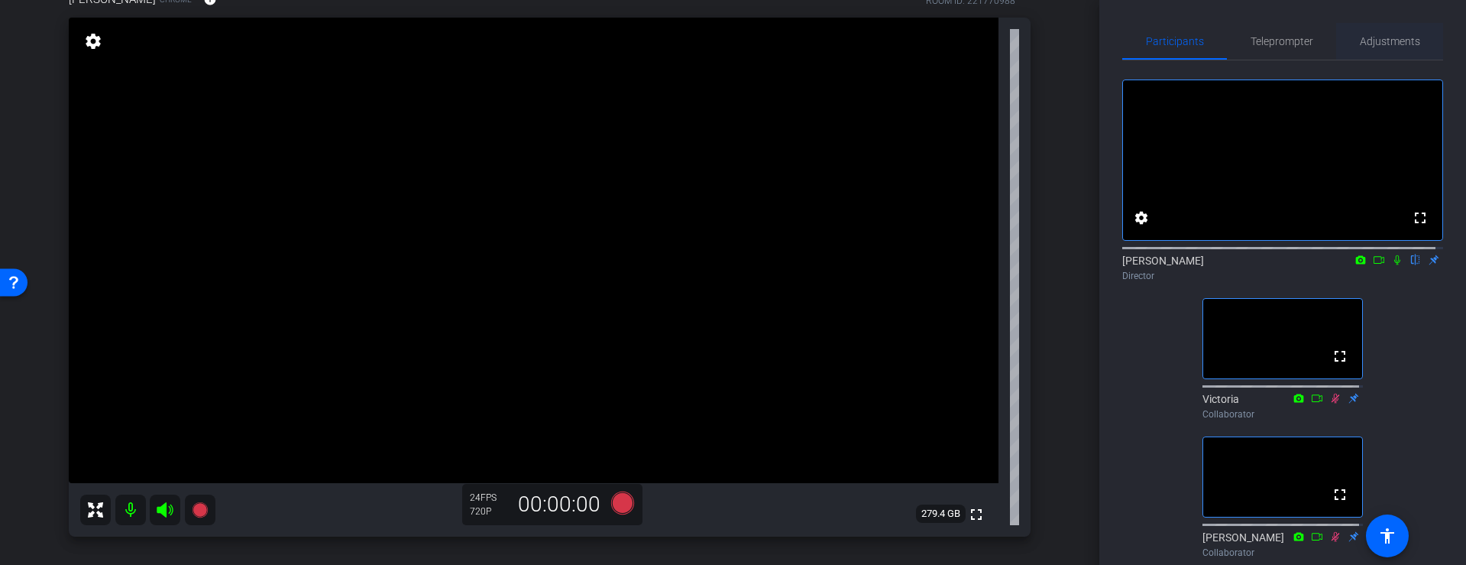
click at [1389, 31] on span "Adjustments" at bounding box center [1390, 41] width 60 height 37
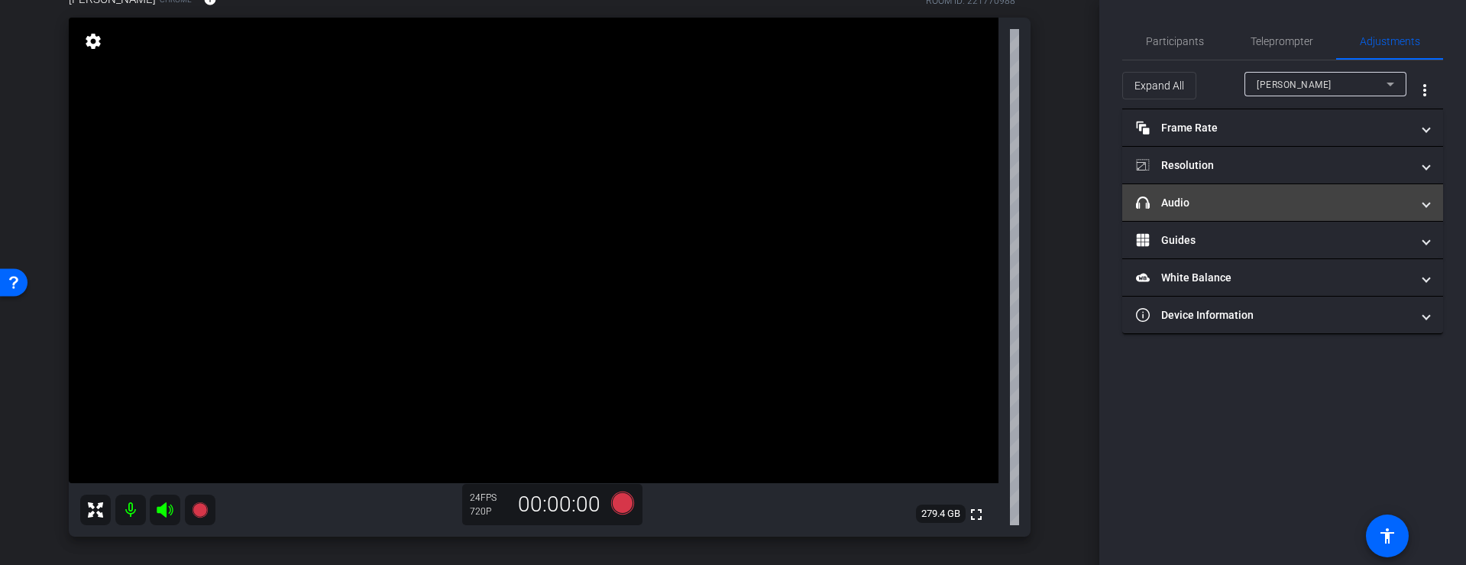
click at [1265, 193] on mat-expansion-panel-header "headphone icon Audio" at bounding box center [1282, 202] width 321 height 37
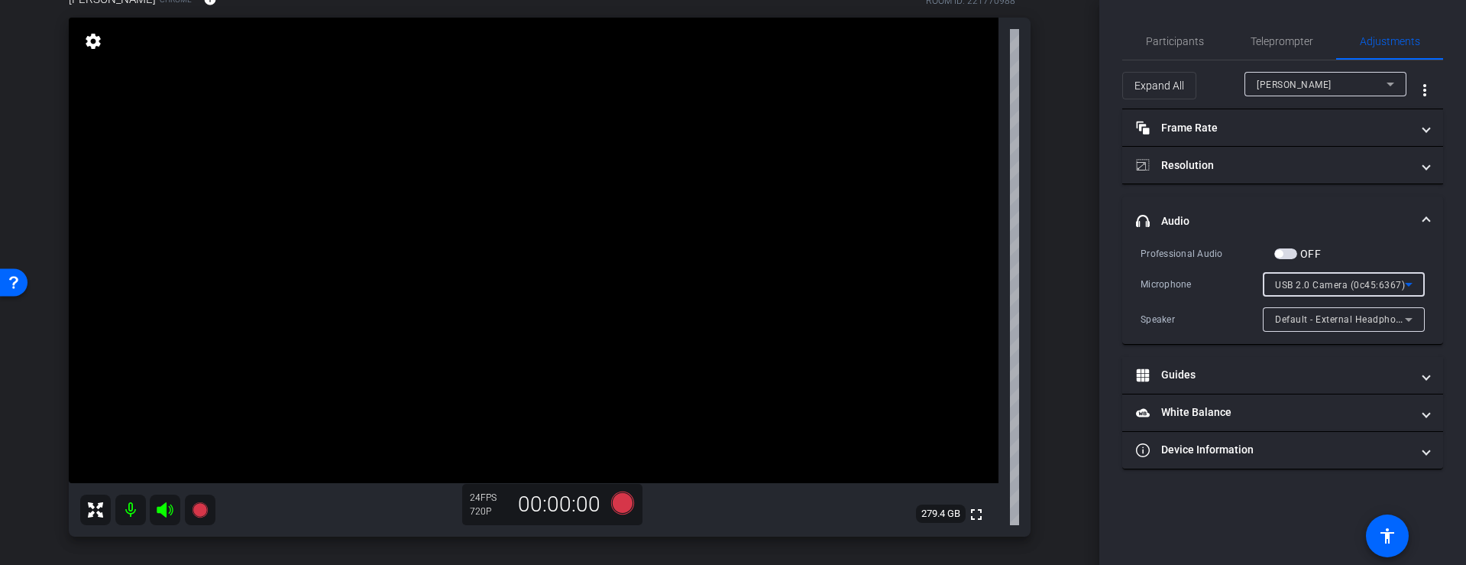
click at [1409, 287] on icon at bounding box center [1409, 284] width 18 height 18
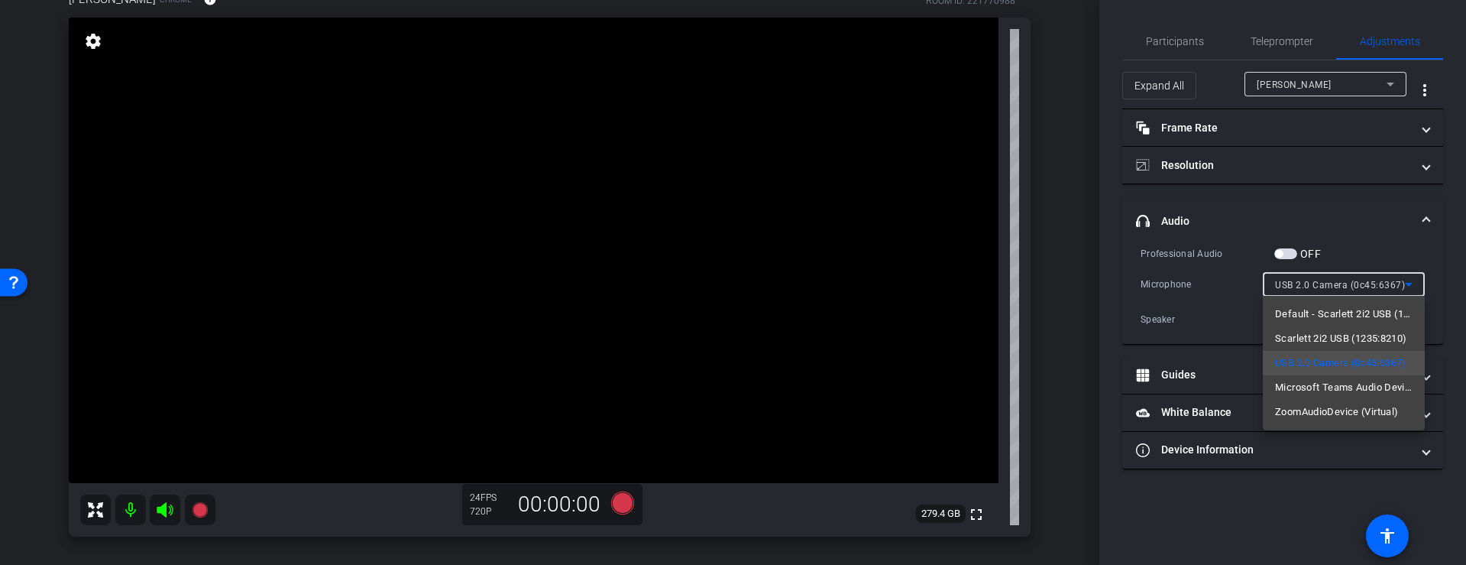
click at [1281, 34] on div at bounding box center [733, 282] width 1466 height 565
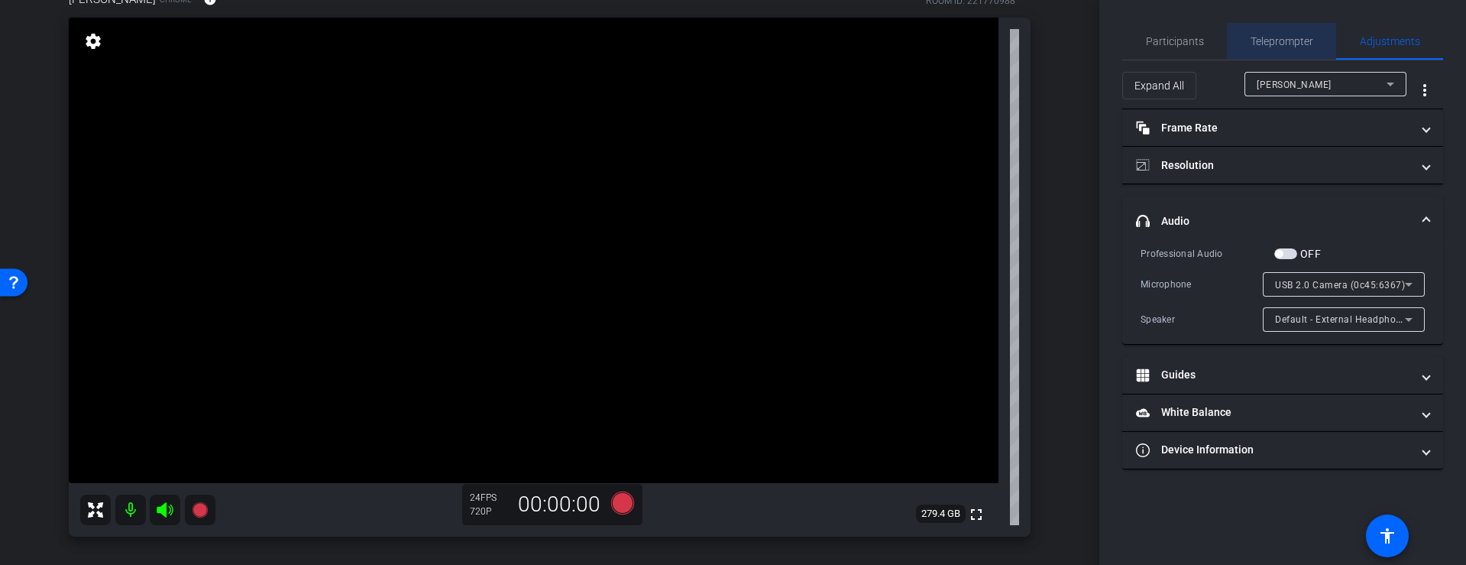
click at [1281, 37] on span "Teleprompter" at bounding box center [1282, 41] width 63 height 11
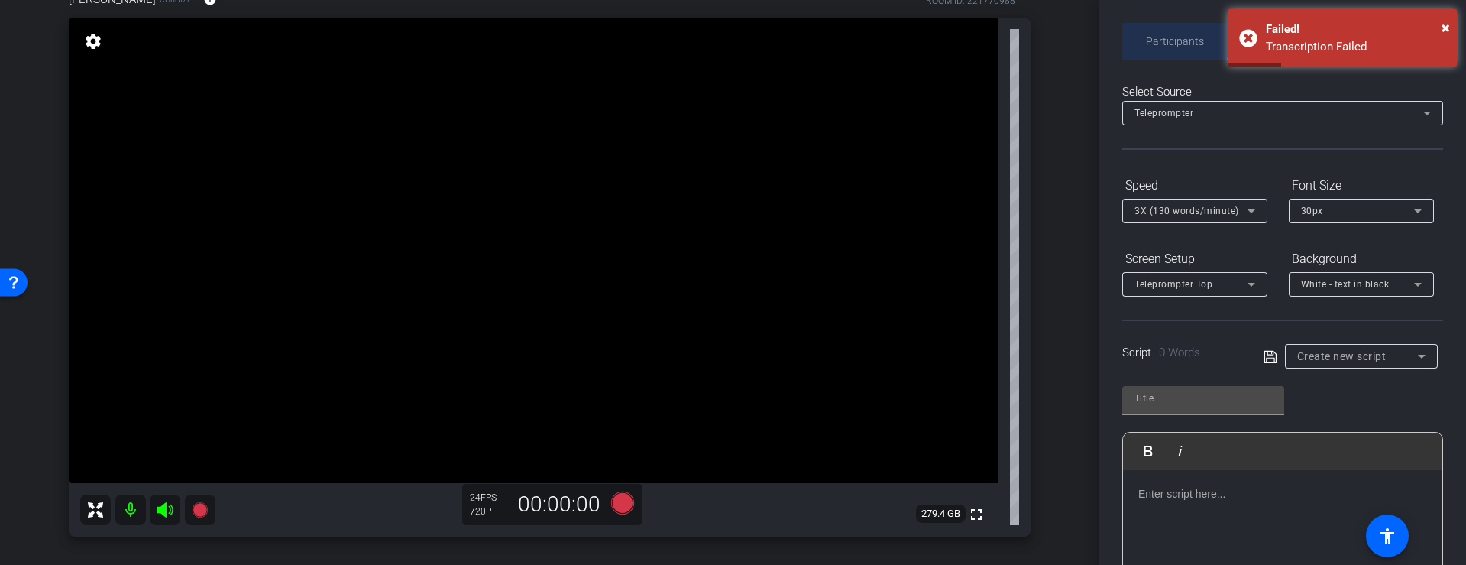
click at [1174, 37] on span "Participants" at bounding box center [1175, 41] width 58 height 11
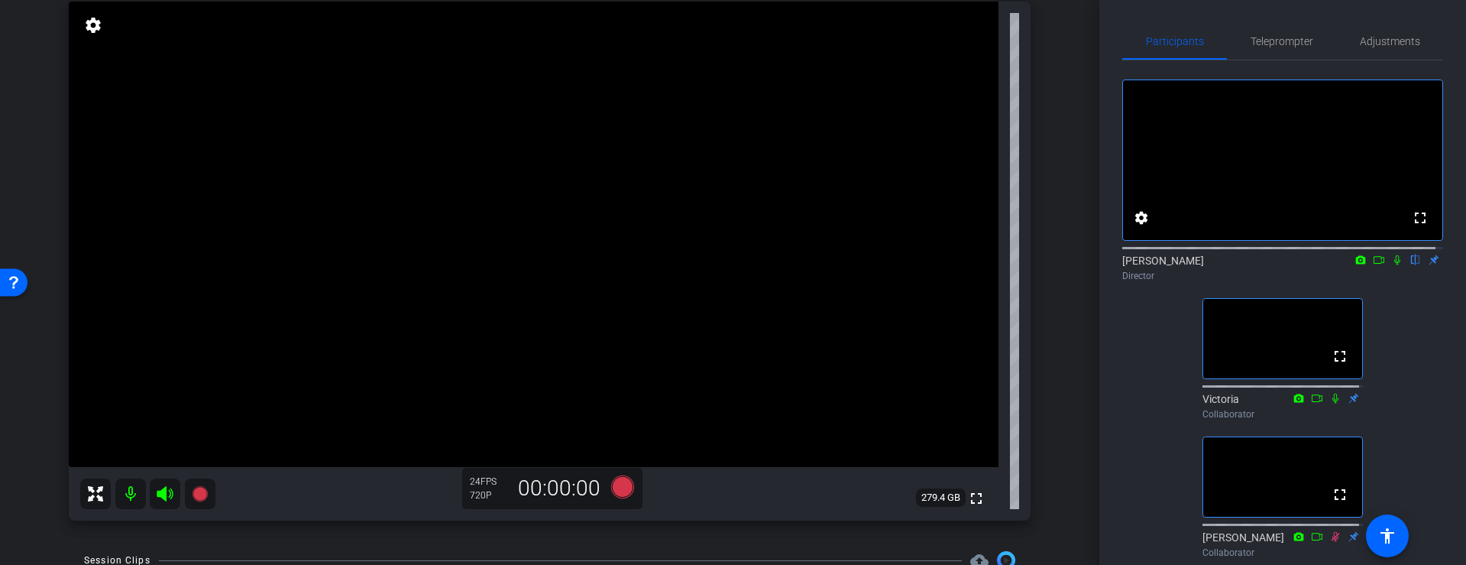
scroll to position [132, 0]
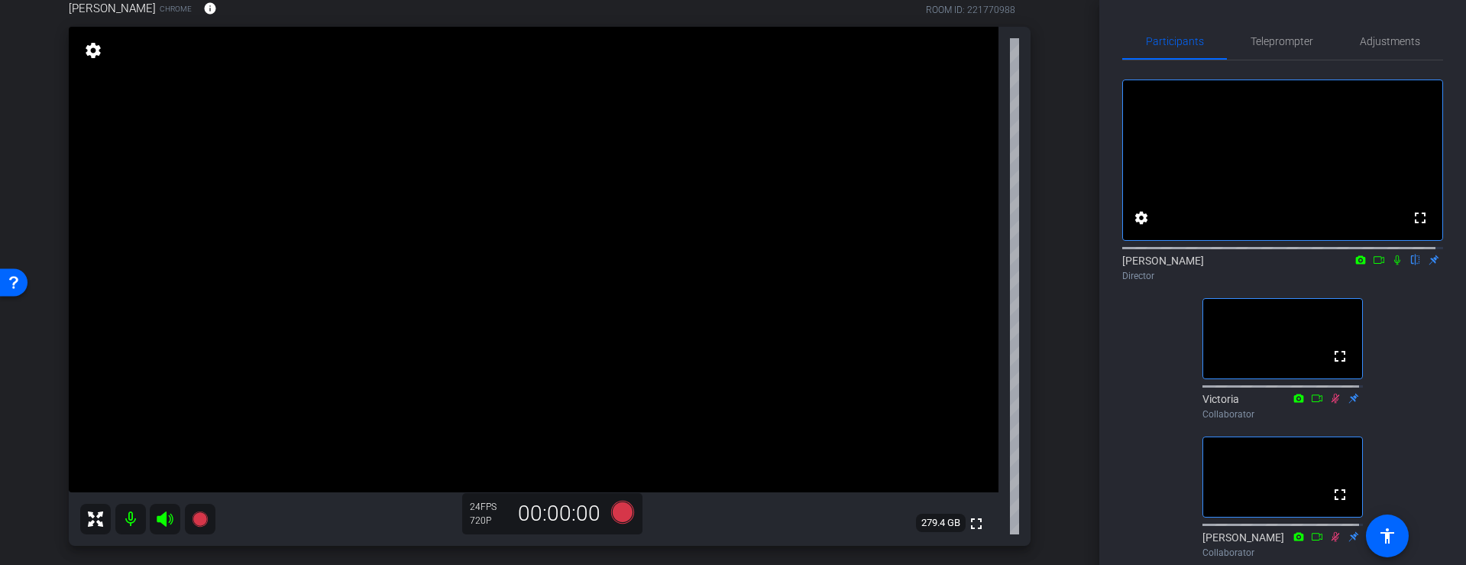
click at [131, 519] on mat-icon at bounding box center [130, 519] width 31 height 31
click at [132, 516] on mat-icon at bounding box center [130, 519] width 31 height 31
click at [1382, 39] on span "Adjustments" at bounding box center [1390, 41] width 60 height 11
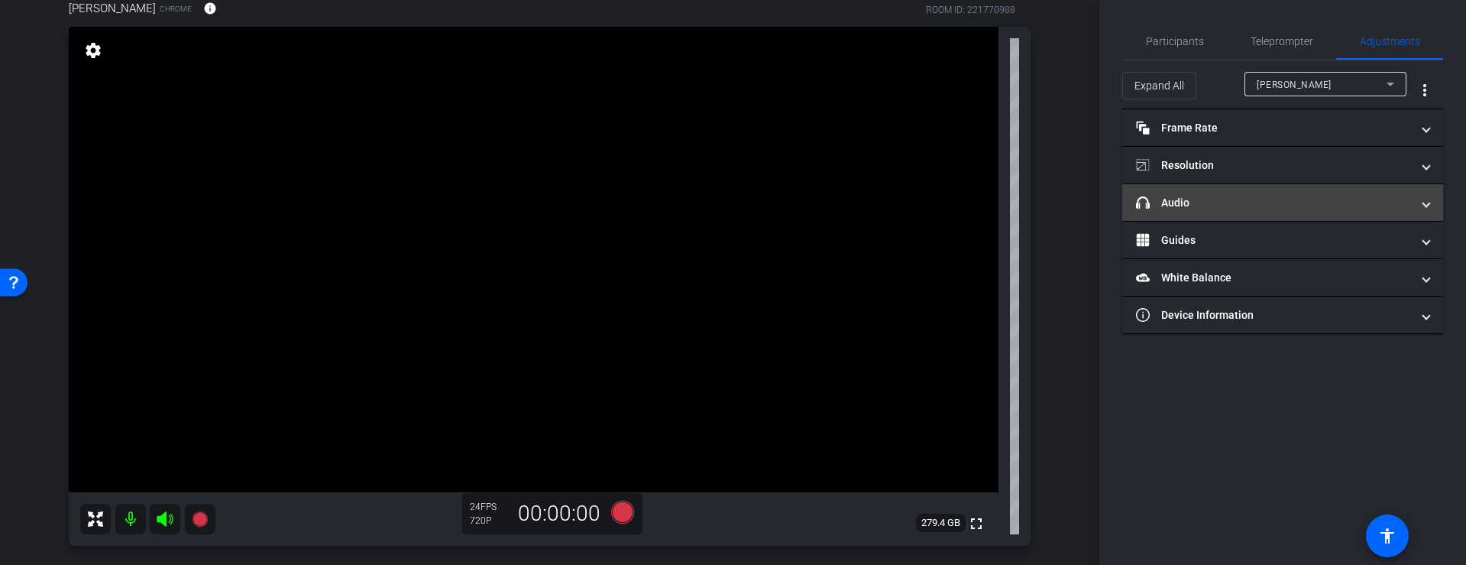
click at [1239, 199] on mat-panel-title "headphone icon Audio" at bounding box center [1273, 203] width 275 height 16
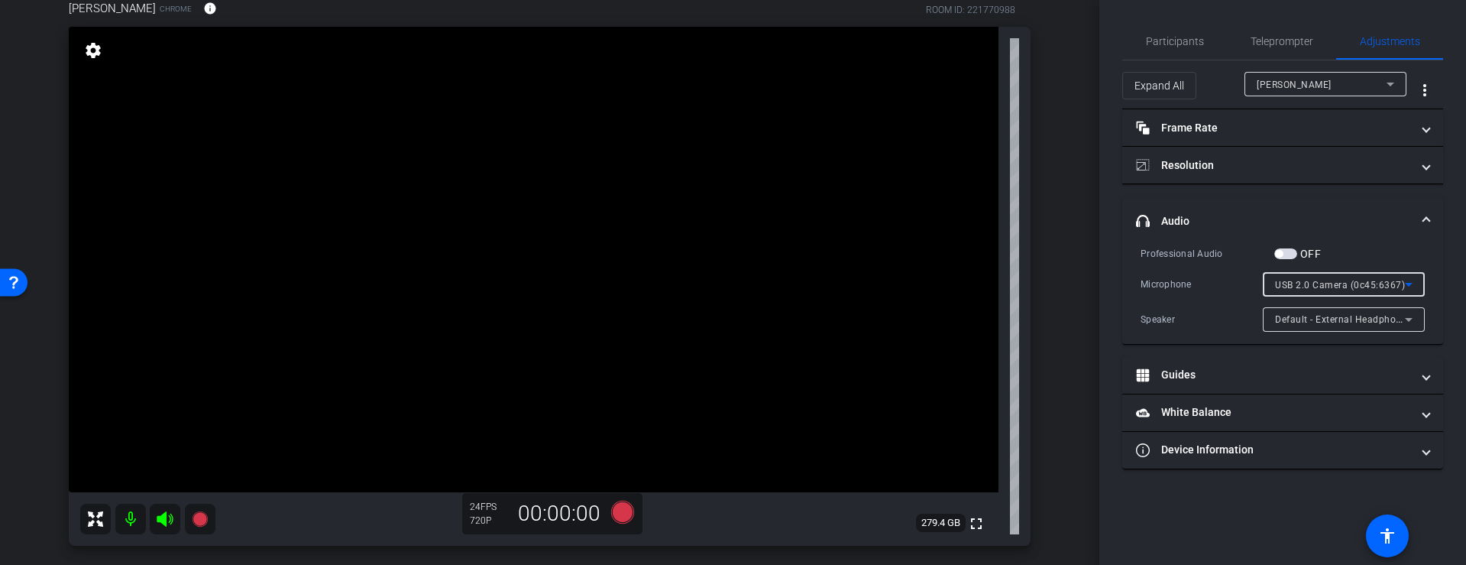
click at [1409, 283] on icon at bounding box center [1409, 285] width 8 height 4
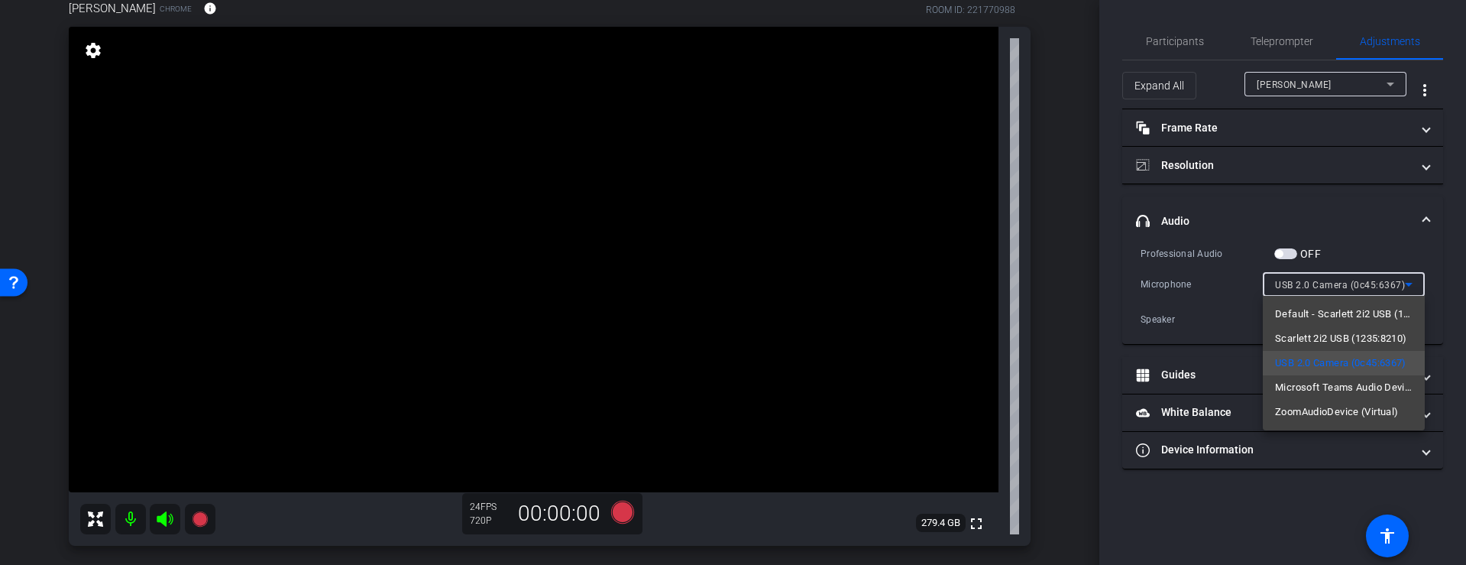
click at [1133, 189] on div at bounding box center [733, 282] width 1466 height 565
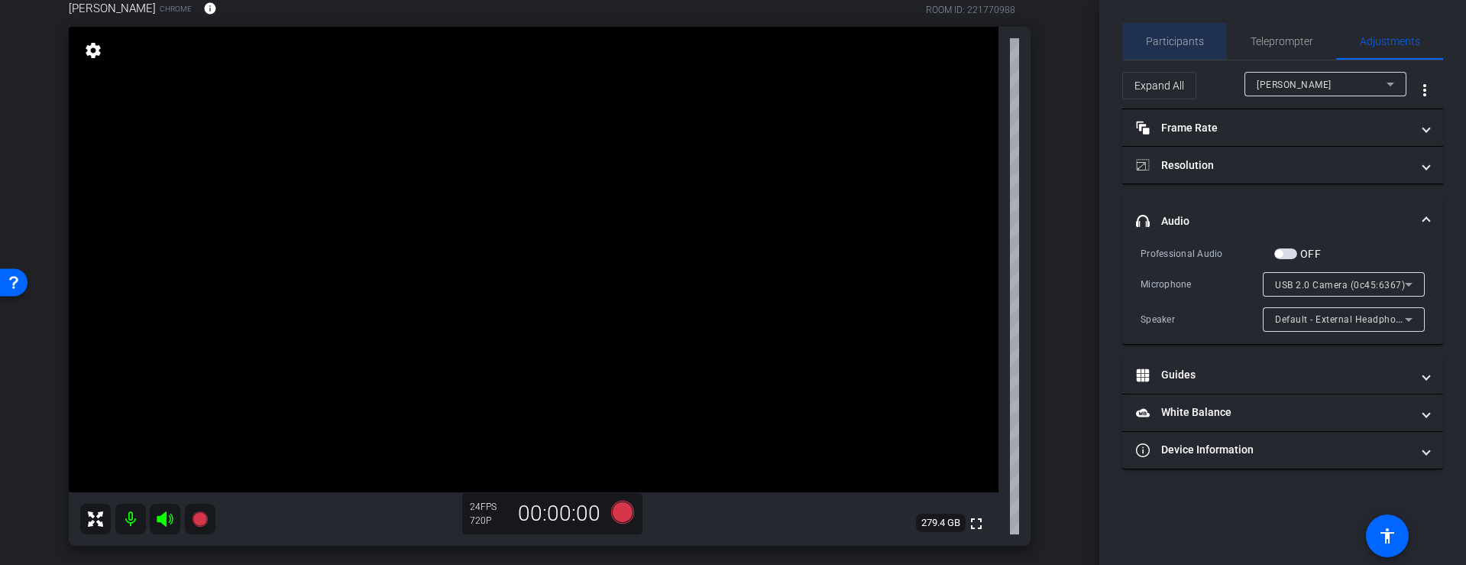
click at [1160, 44] on span "Participants" at bounding box center [1175, 41] width 58 height 11
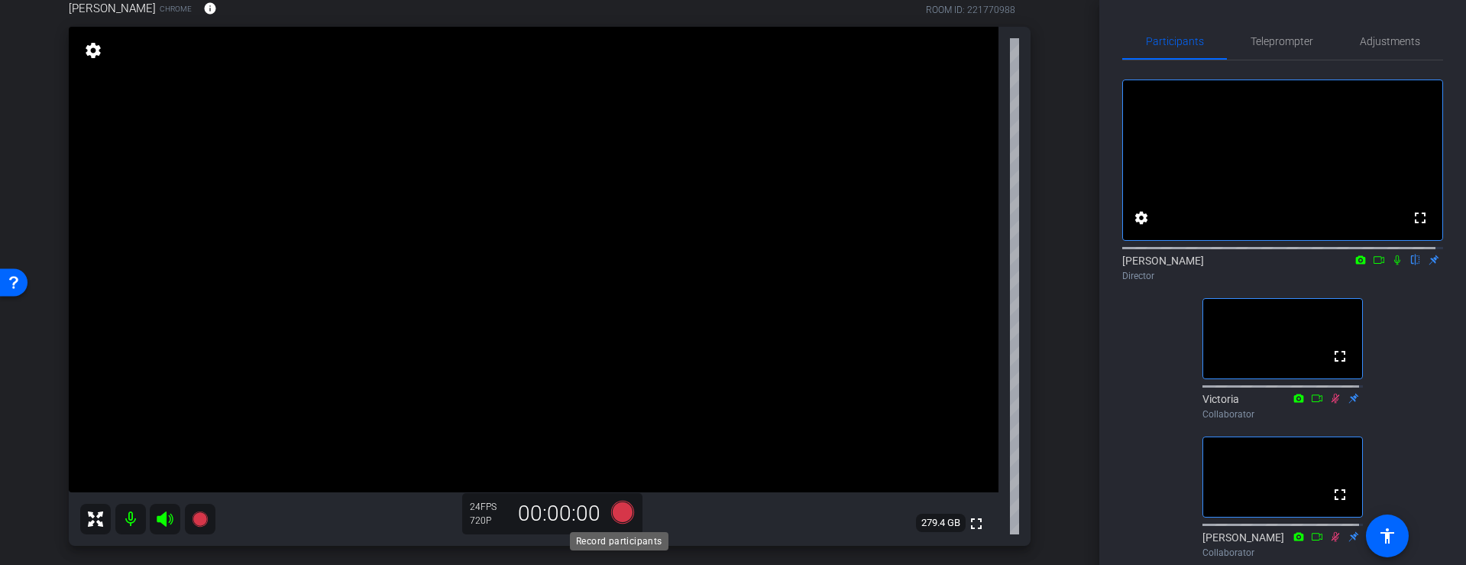
click at [621, 514] on icon at bounding box center [621, 511] width 23 height 23
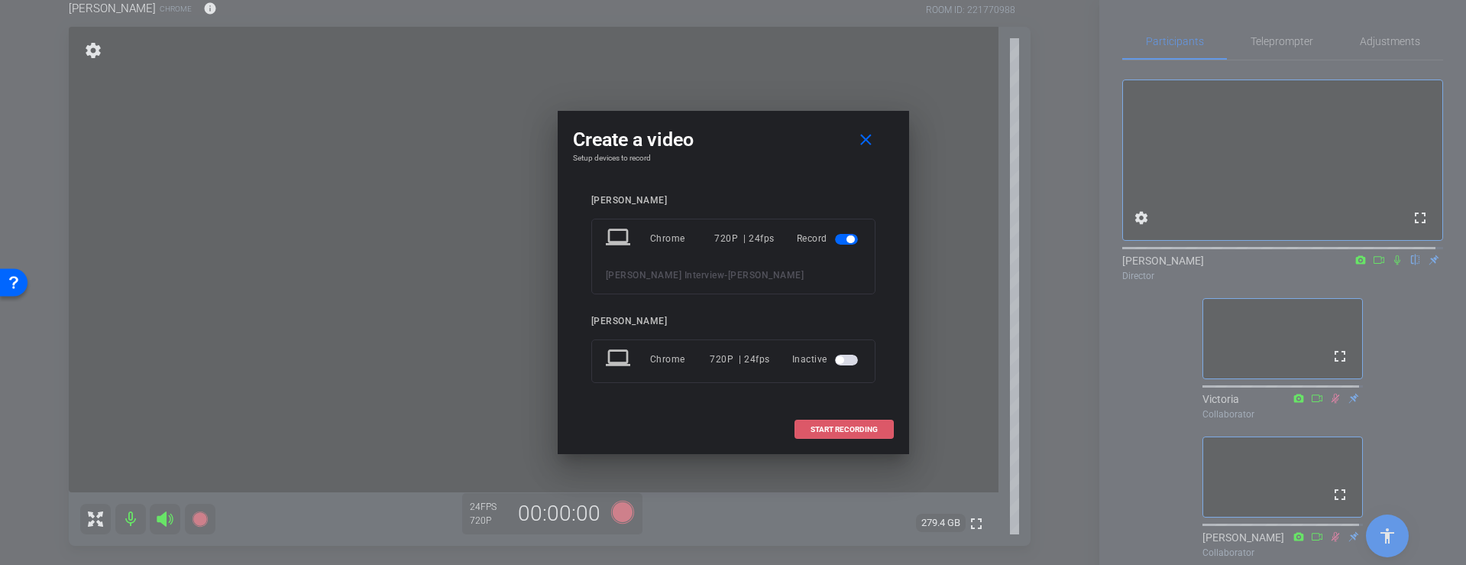
click at [837, 429] on span "START RECORDING" at bounding box center [844, 430] width 67 height 8
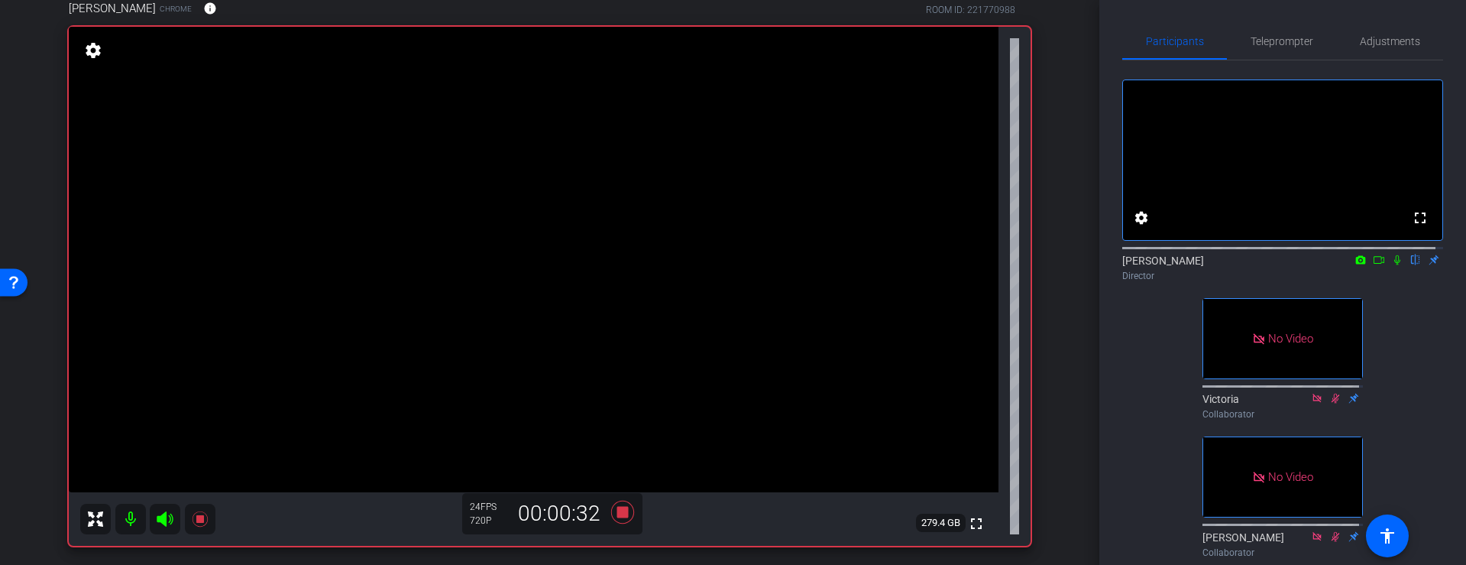
click at [1391, 265] on icon at bounding box center [1397, 259] width 12 height 11
click at [1394, 265] on icon at bounding box center [1398, 260] width 8 height 10
click at [1394, 265] on icon at bounding box center [1397, 260] width 6 height 10
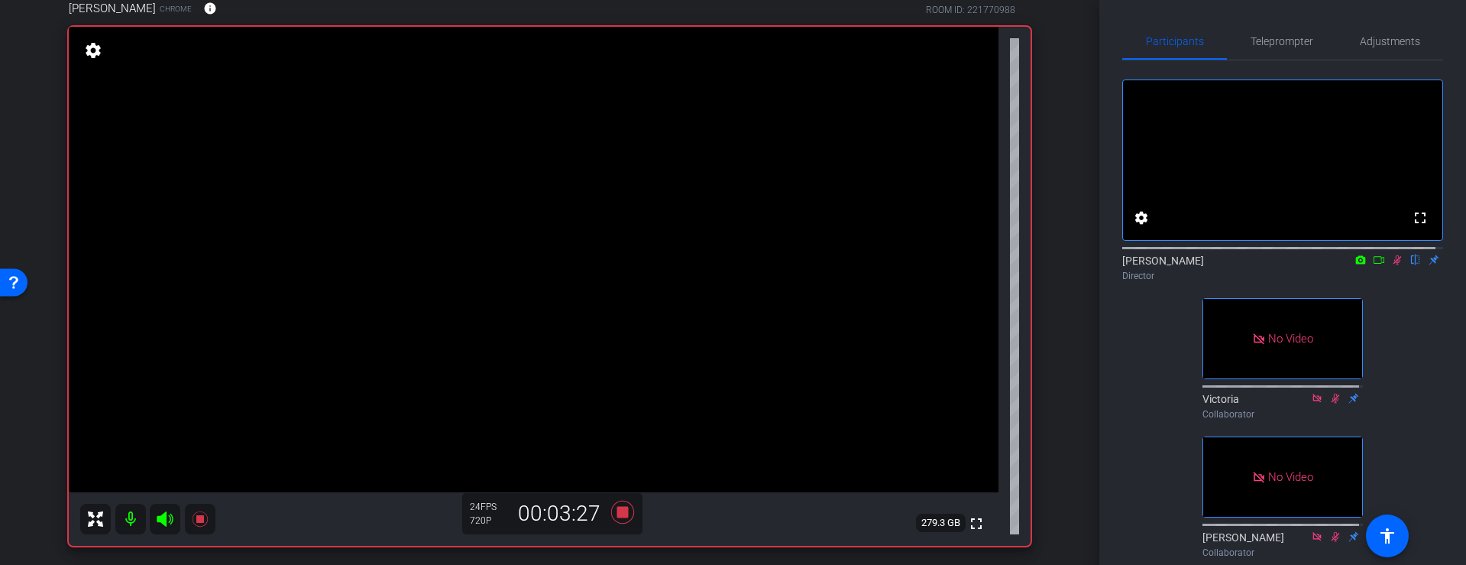
click at [1394, 265] on icon at bounding box center [1398, 260] width 8 height 10
click at [1392, 265] on icon at bounding box center [1397, 259] width 12 height 11
drag, startPoint x: 1390, startPoint y: 273, endPoint x: 1411, endPoint y: 380, distance: 109.8
click at [1411, 380] on div "fullscreen settings [PERSON_NAME] flip Director No Video Victoria Collaborator …" at bounding box center [1282, 312] width 321 height 504
click at [1391, 265] on icon at bounding box center [1397, 259] width 12 height 11
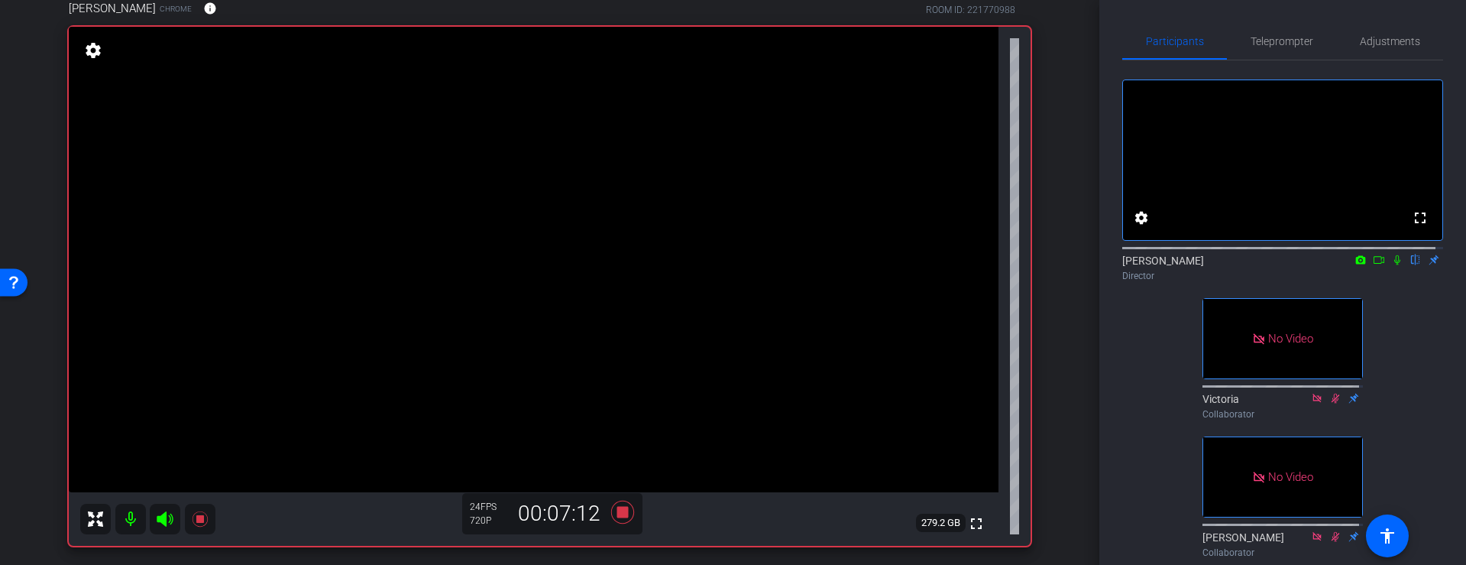
click at [1394, 265] on icon at bounding box center [1397, 260] width 6 height 10
click at [1394, 265] on icon at bounding box center [1398, 260] width 8 height 10
click at [1394, 265] on icon at bounding box center [1397, 260] width 6 height 10
click at [1392, 265] on icon at bounding box center [1397, 259] width 12 height 11
click at [1391, 265] on icon at bounding box center [1397, 259] width 12 height 11
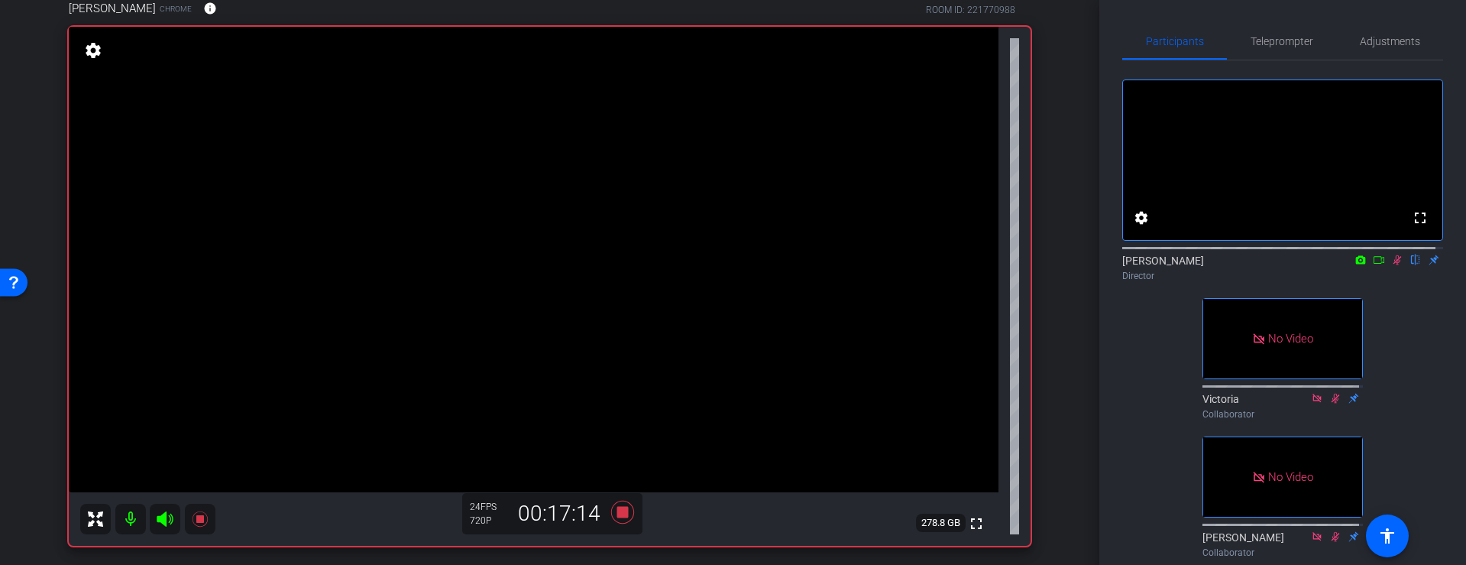
click at [1391, 265] on icon at bounding box center [1397, 259] width 12 height 11
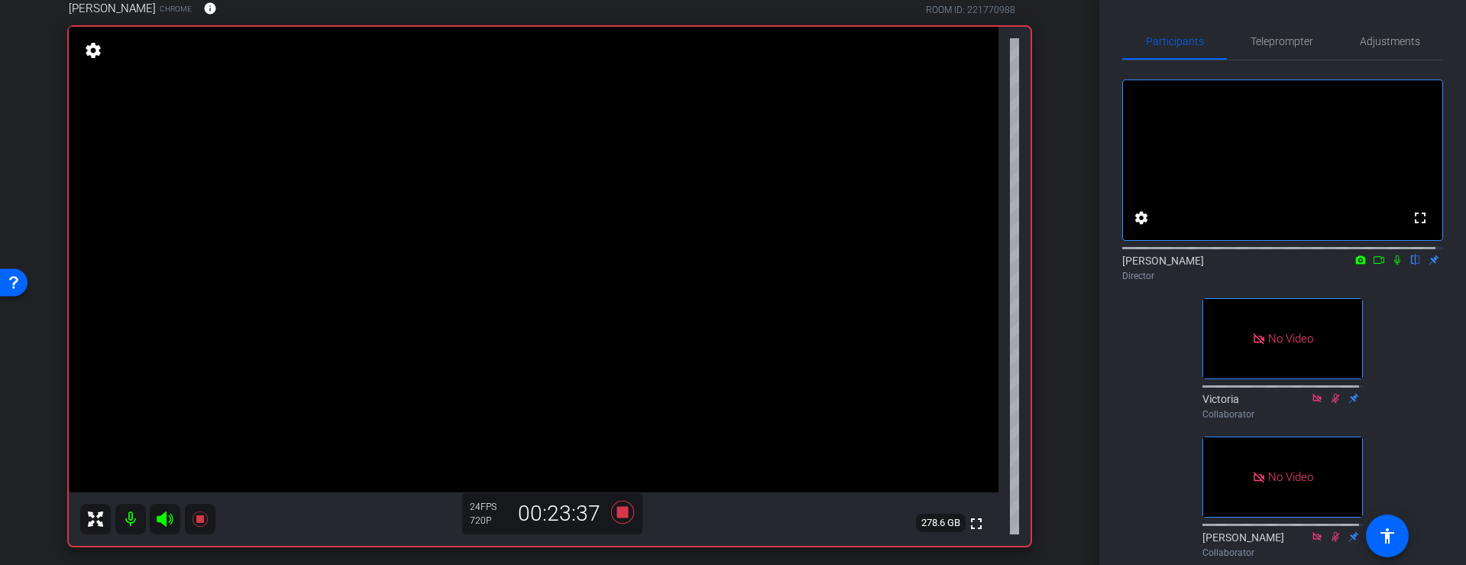
click at [1391, 265] on icon at bounding box center [1397, 259] width 12 height 11
click at [1394, 265] on icon at bounding box center [1398, 260] width 8 height 10
click at [1394, 265] on icon at bounding box center [1397, 260] width 6 height 10
click at [1391, 265] on icon at bounding box center [1397, 259] width 12 height 11
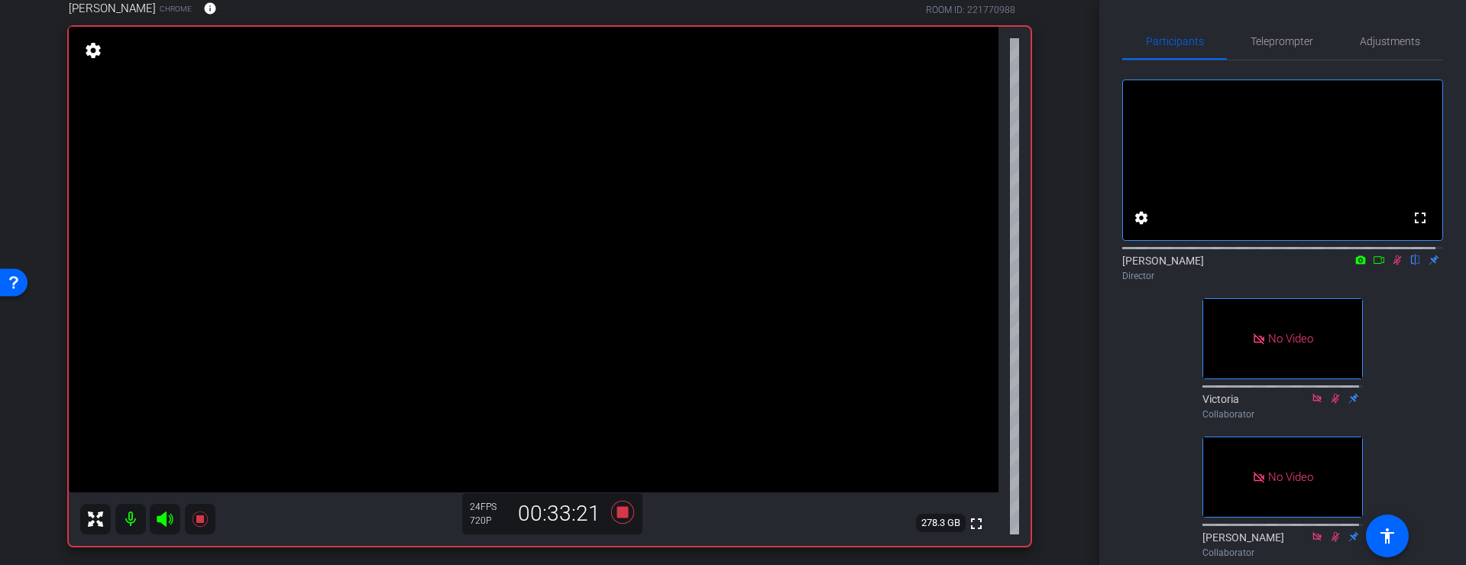
click at [1390, 267] on mat-icon at bounding box center [1397, 260] width 18 height 14
click at [618, 513] on icon at bounding box center [621, 511] width 23 height 23
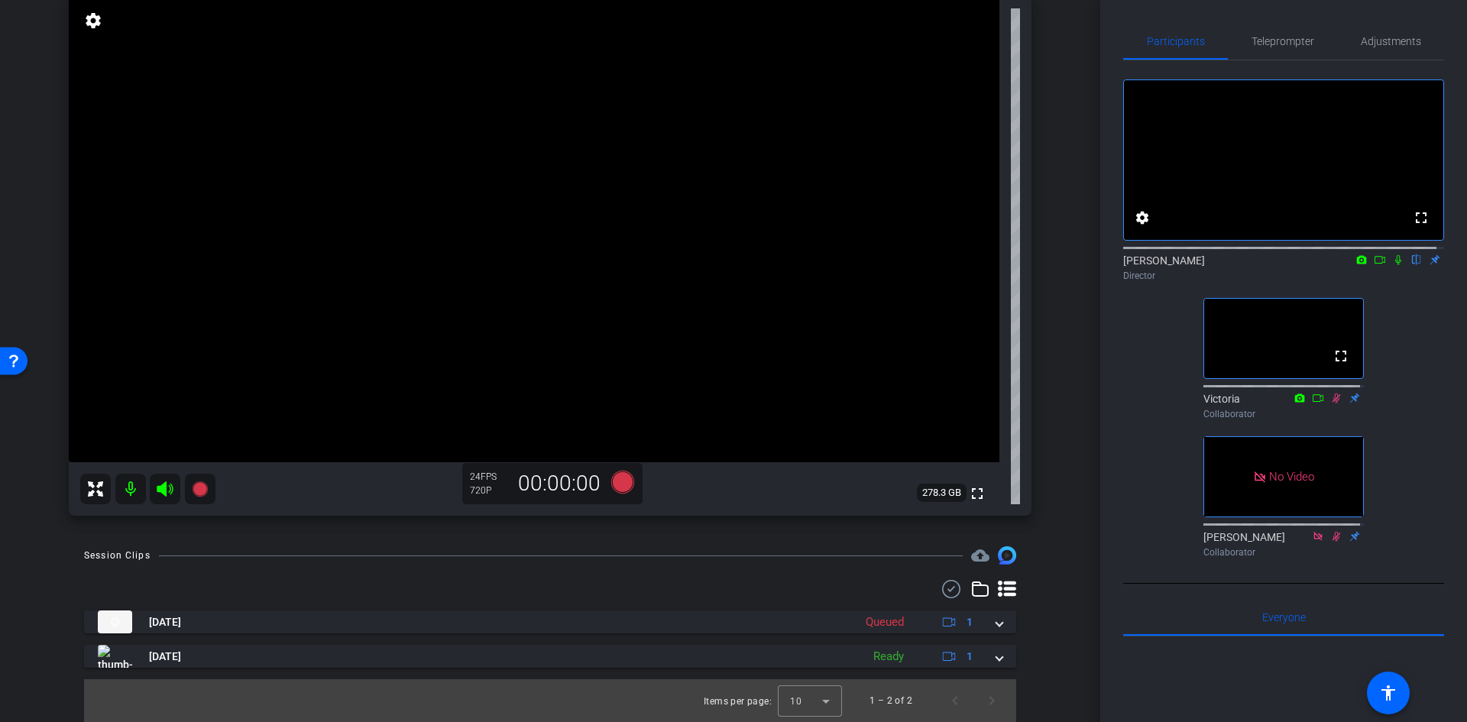
scroll to position [163, 0]
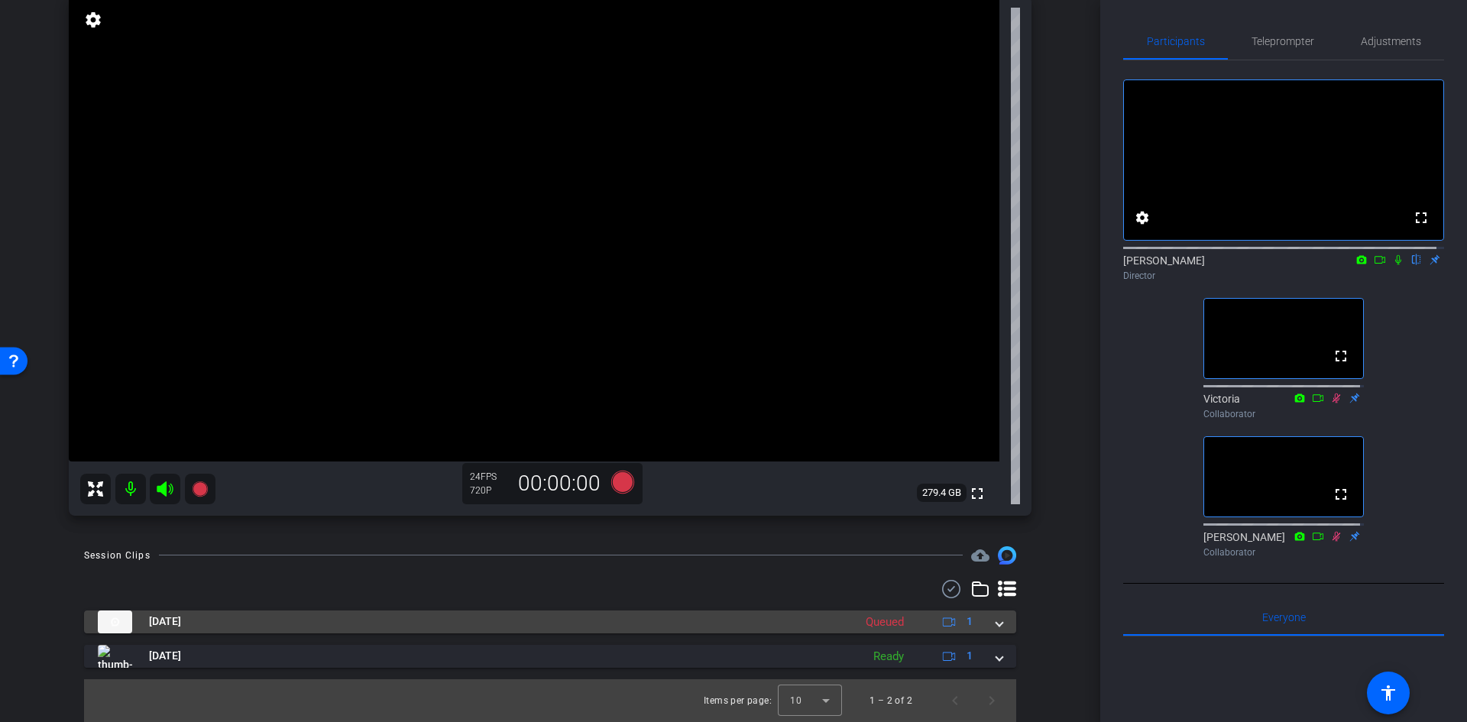
click at [996, 623] on span at bounding box center [999, 622] width 6 height 16
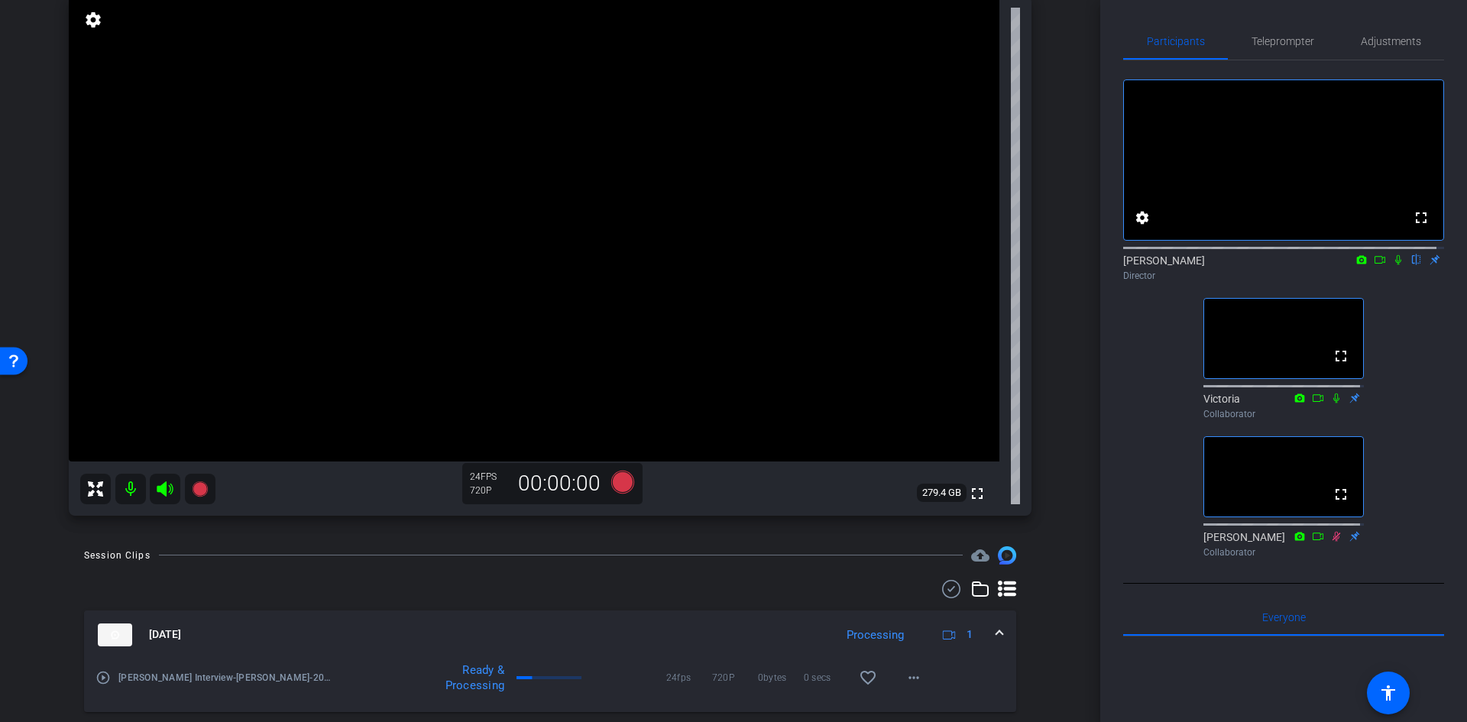
click at [1392, 265] on icon at bounding box center [1398, 259] width 12 height 11
click at [1122, 354] on div "Participants Teleprompter Adjustments fullscreen settings [PERSON_NAME] flip Di…" at bounding box center [1283, 361] width 367 height 722
drag, startPoint x: 1391, startPoint y: 274, endPoint x: 1413, endPoint y: 308, distance: 39.8
click at [1413, 308] on div "fullscreen settings [PERSON_NAME] flip Director fullscreen Victoria Collaborato…" at bounding box center [1283, 312] width 321 height 504
click at [1392, 265] on icon at bounding box center [1398, 259] width 12 height 11
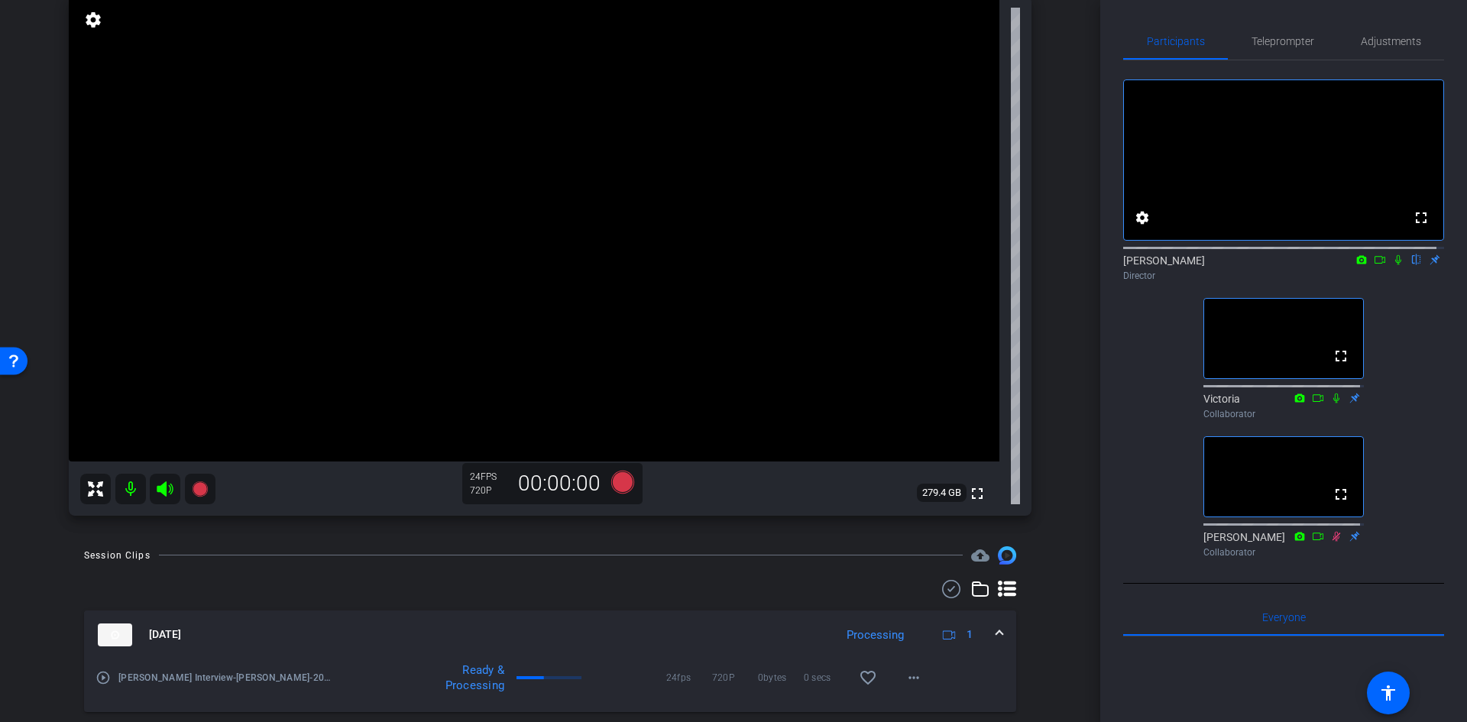
click at [1395, 265] on icon at bounding box center [1398, 260] width 6 height 10
click at [1392, 265] on icon at bounding box center [1398, 259] width 12 height 11
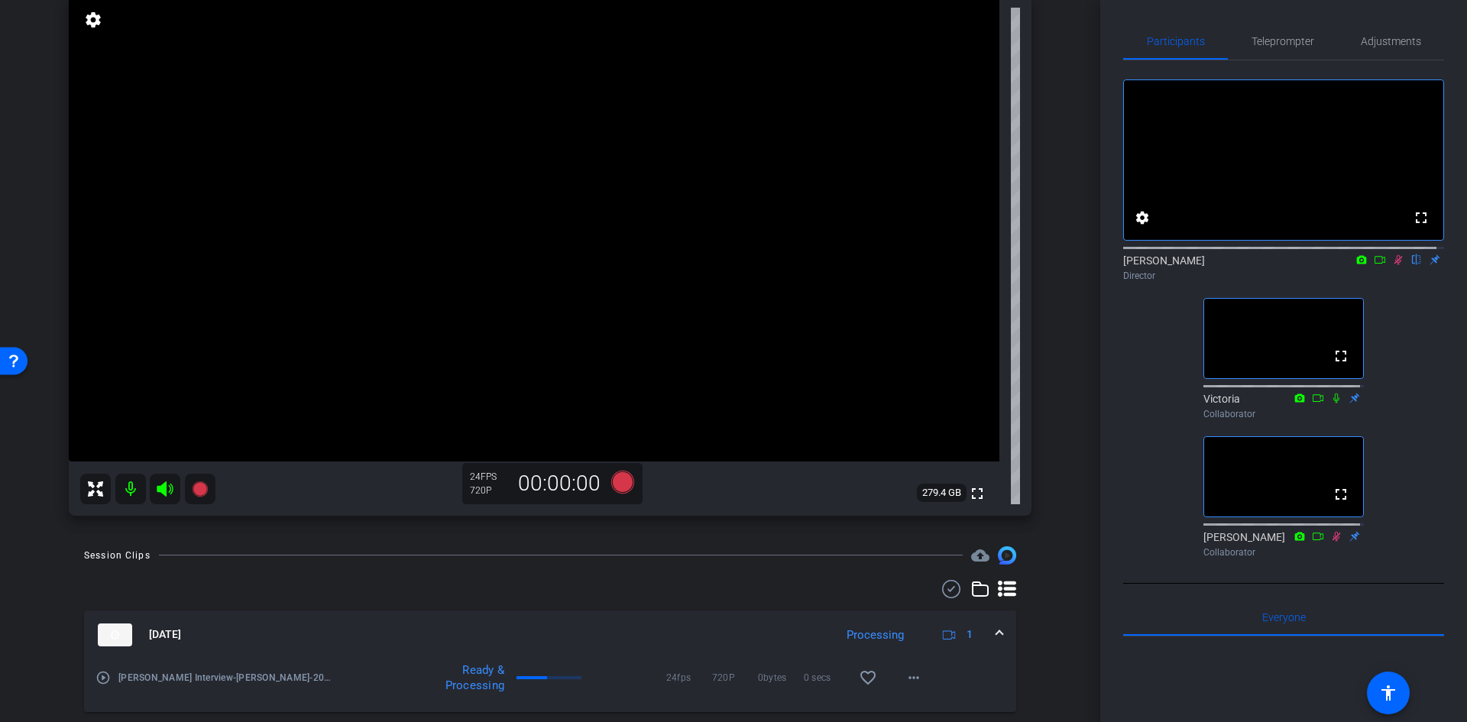
click at [1392, 265] on icon at bounding box center [1398, 259] width 12 height 11
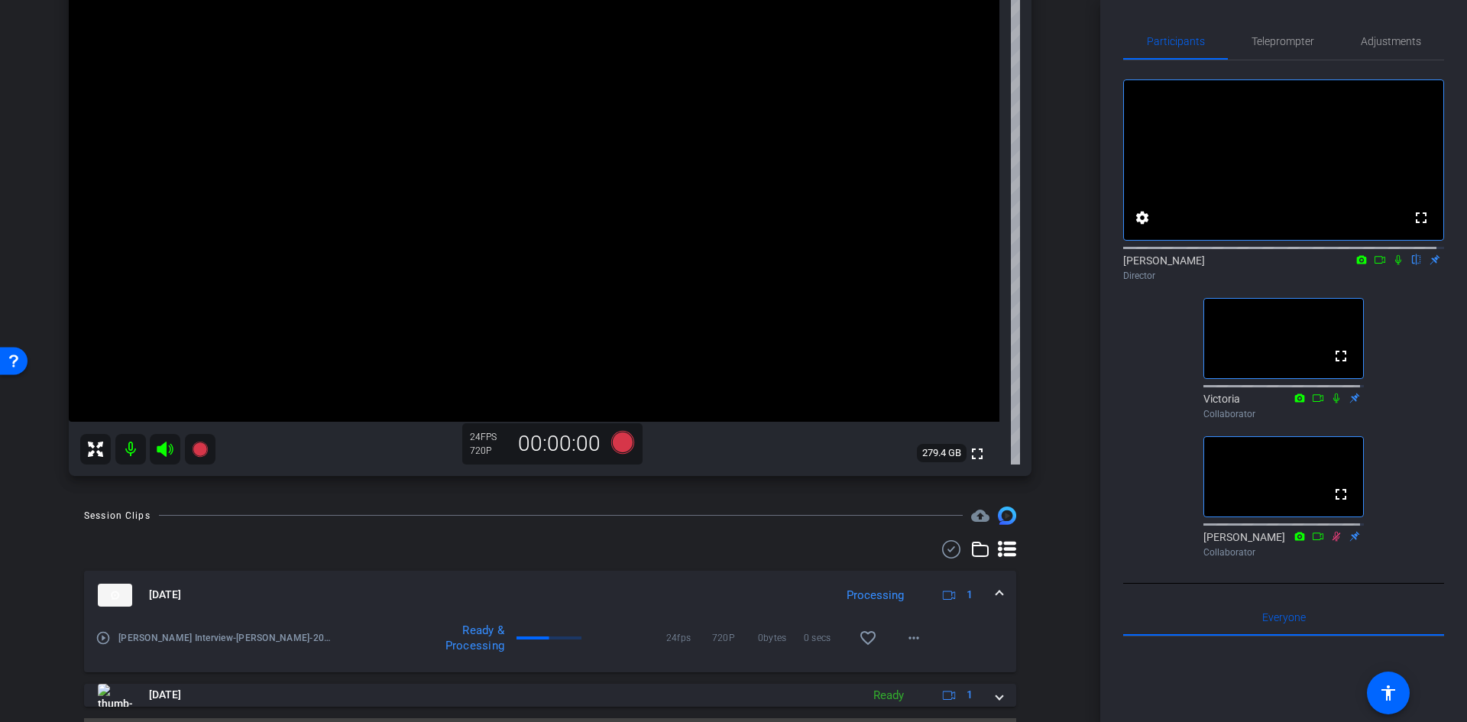
scroll to position [165, 0]
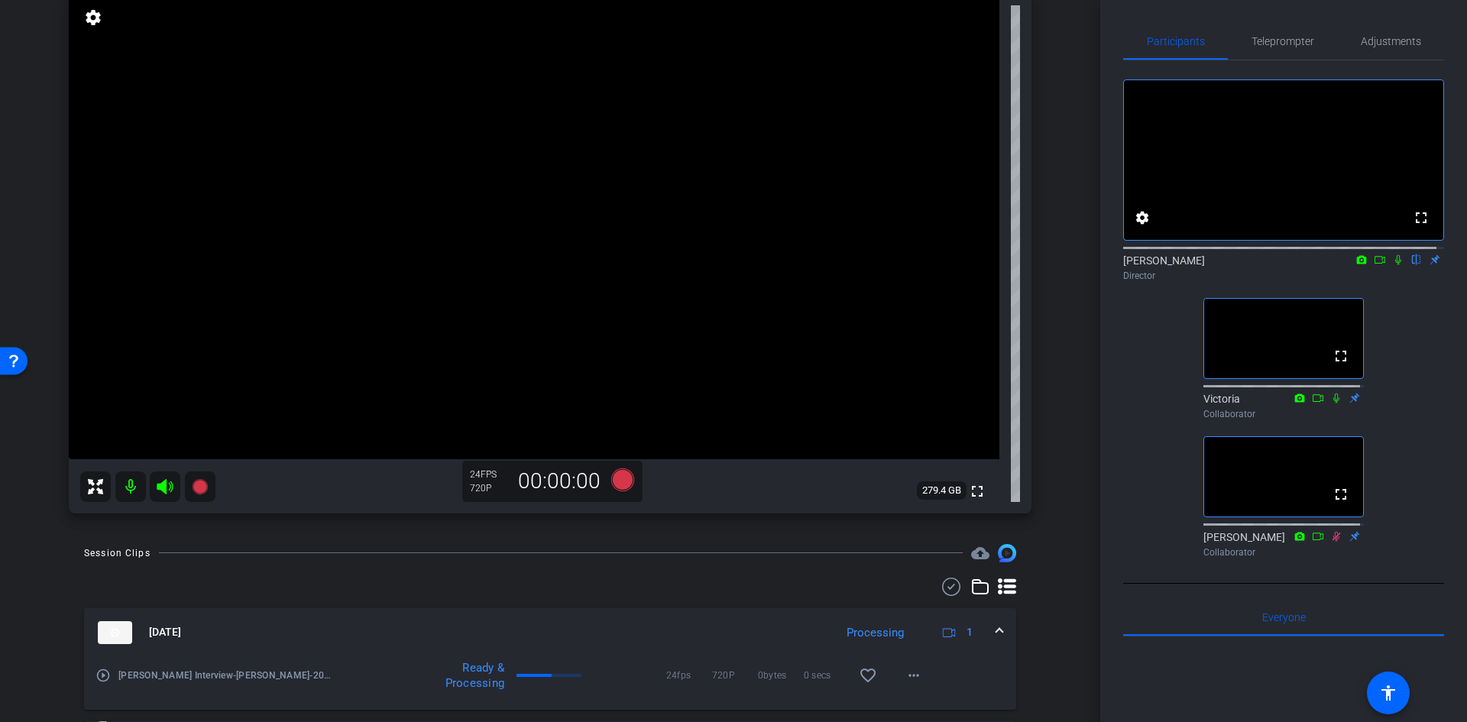
click at [1392, 265] on icon at bounding box center [1398, 259] width 12 height 11
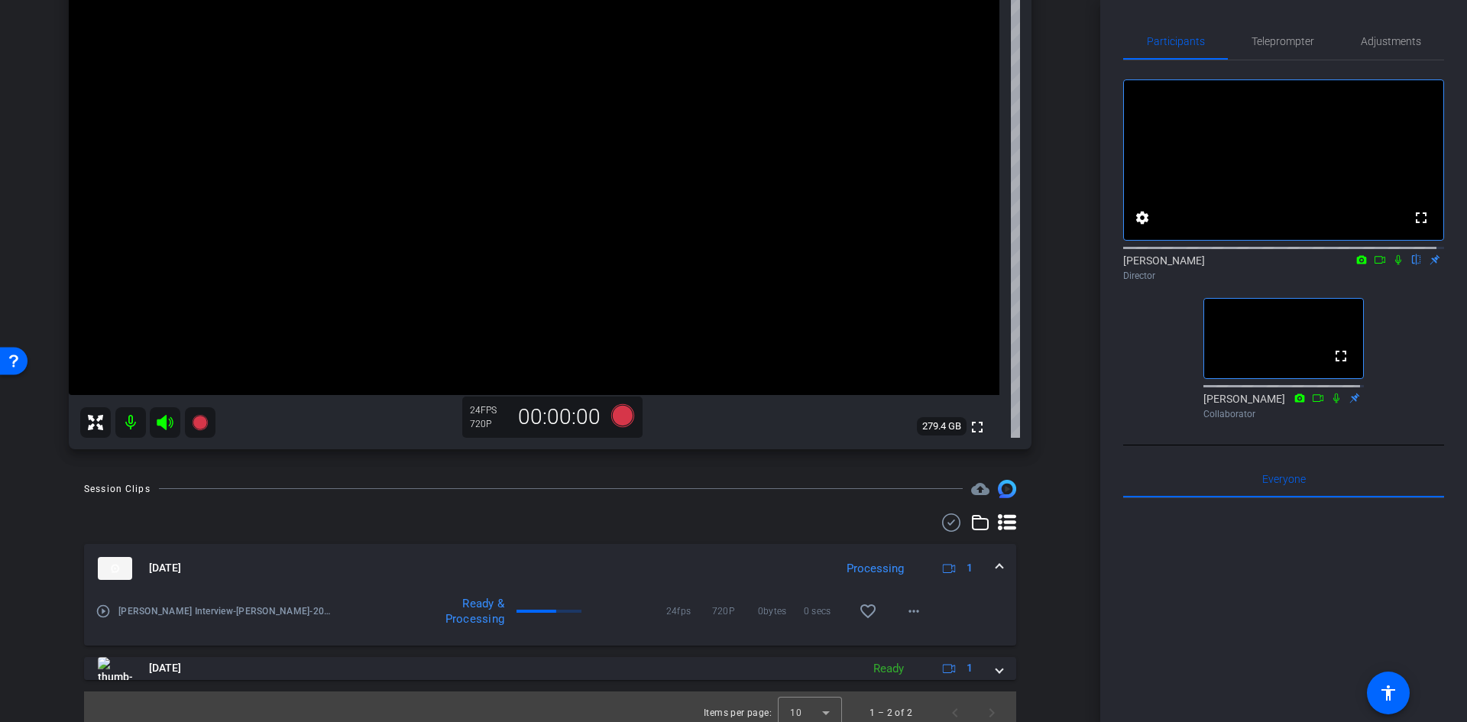
scroll to position [0, 0]
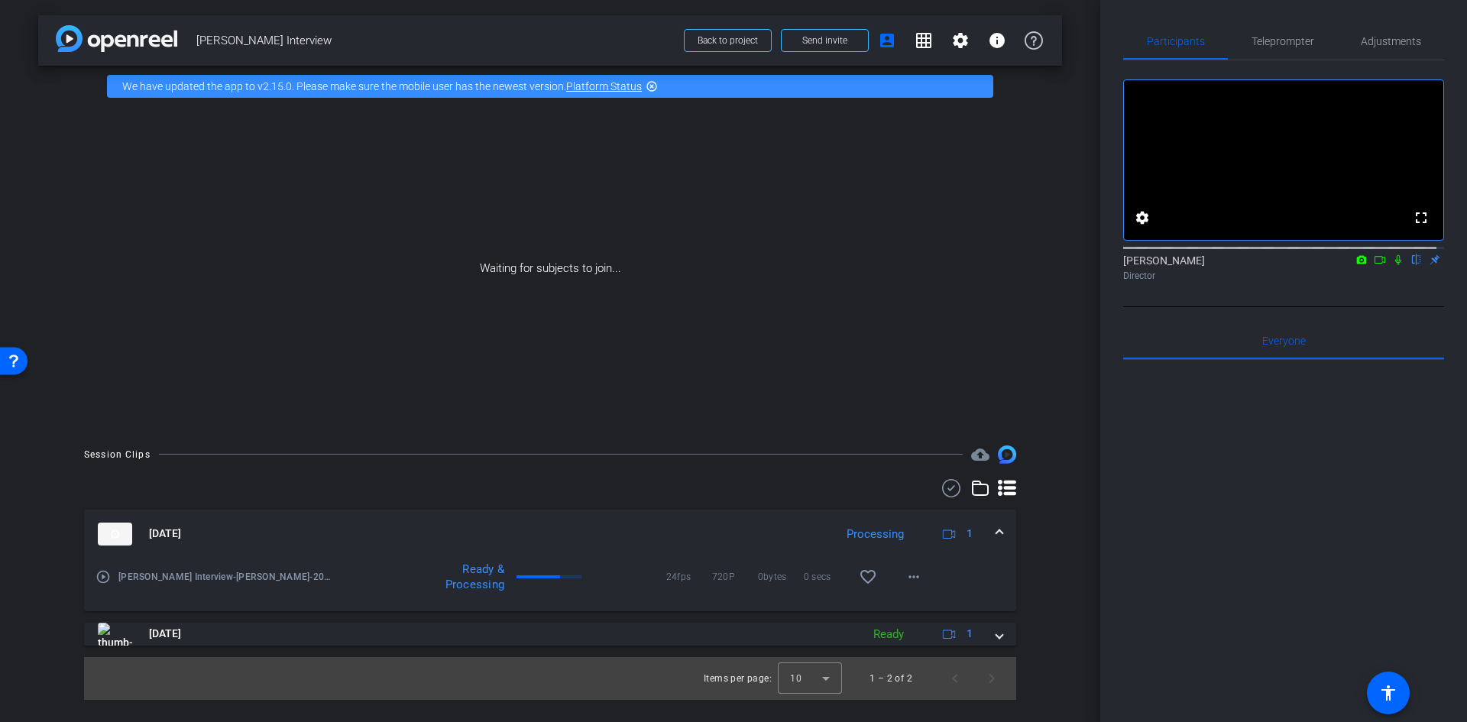
click at [1374, 265] on icon at bounding box center [1380, 259] width 12 height 11
click at [1411, 265] on icon at bounding box center [1416, 259] width 12 height 11
click at [918, 576] on mat-icon "more_horiz" at bounding box center [914, 577] width 18 height 18
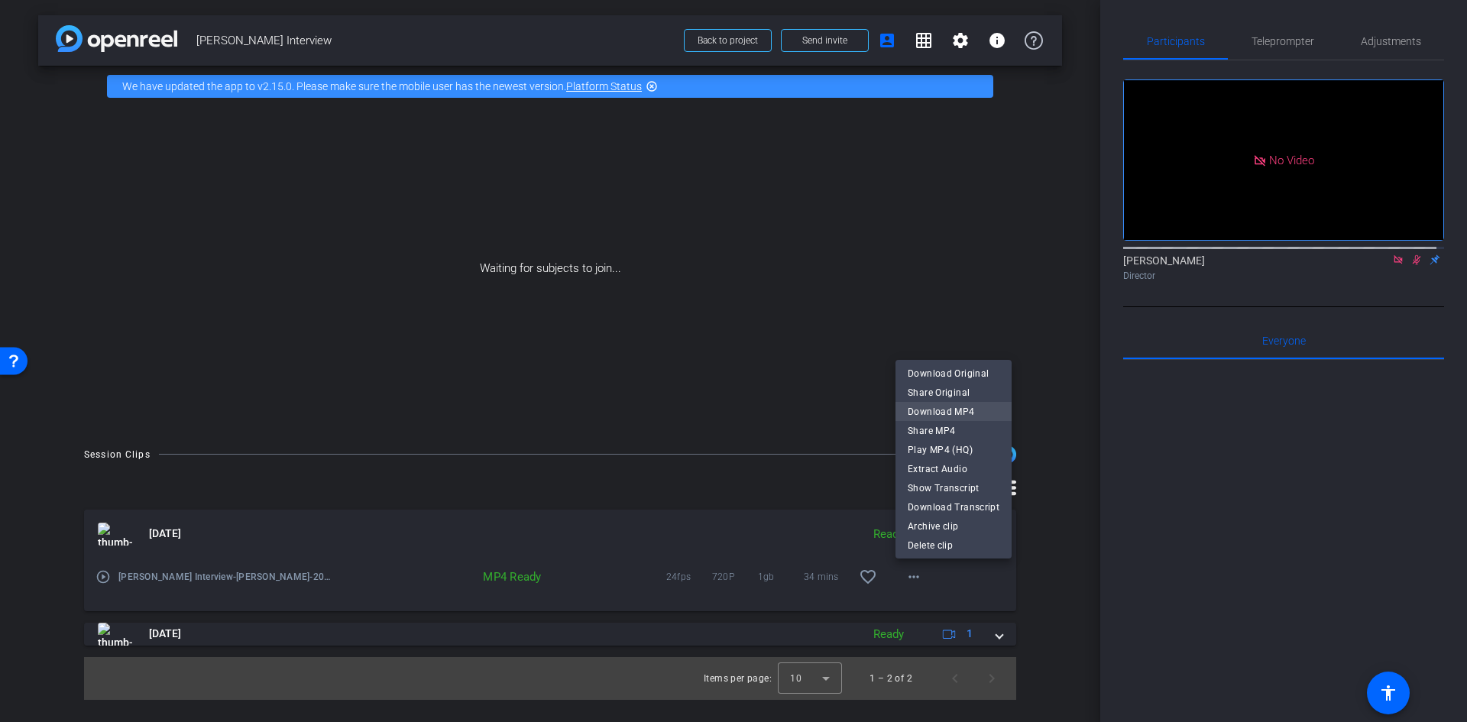
click at [954, 413] on span "Download MP4" at bounding box center [954, 411] width 92 height 18
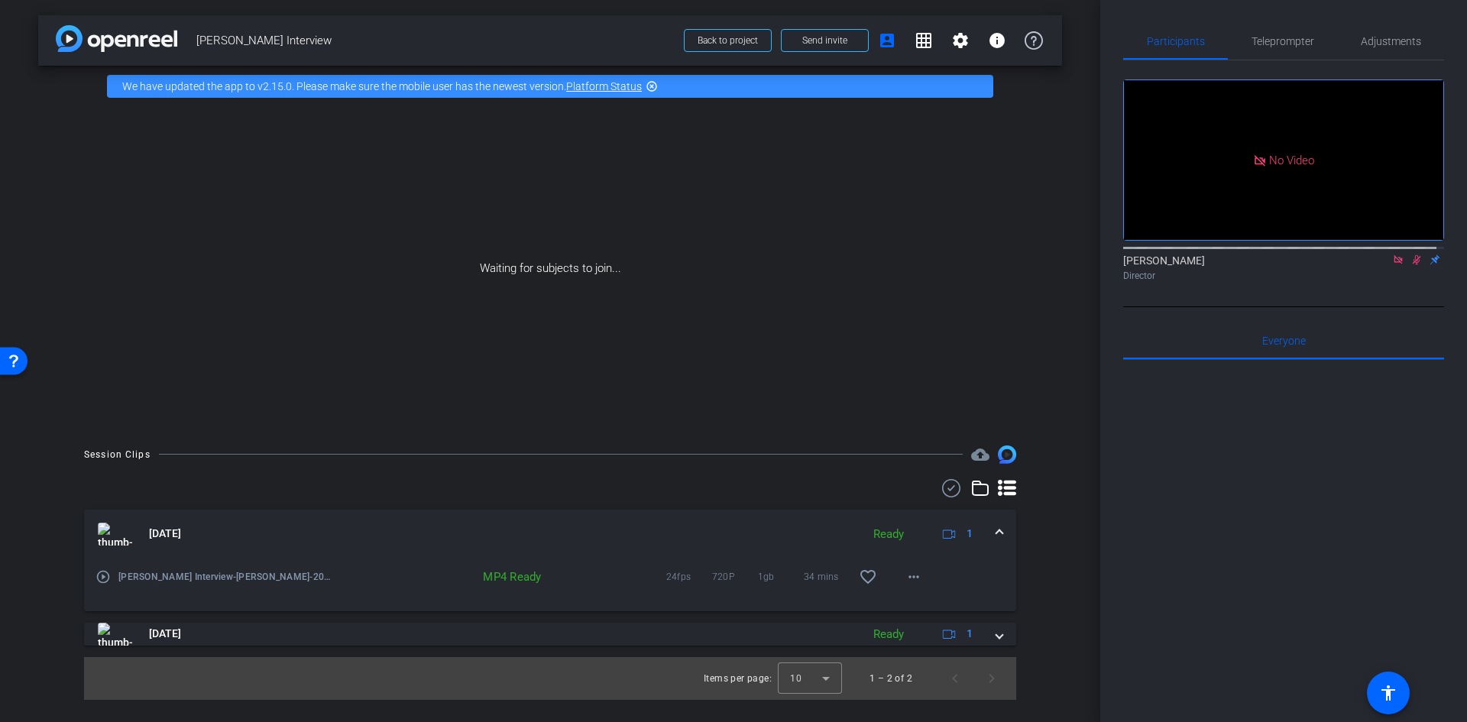
click at [102, 577] on mat-icon "play_circle_outline" at bounding box center [103, 576] width 15 height 15
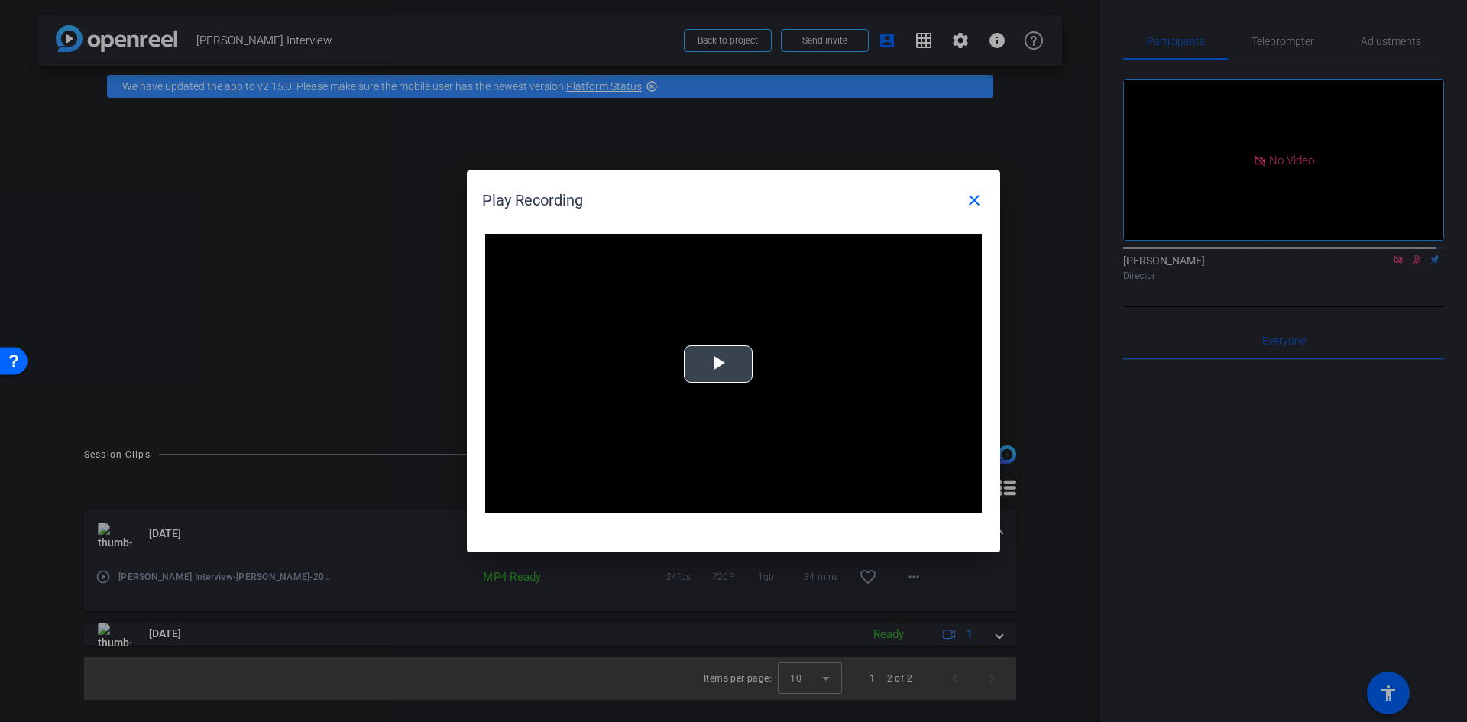
click at [718, 364] on span "Video Player" at bounding box center [718, 364] width 0 height 0
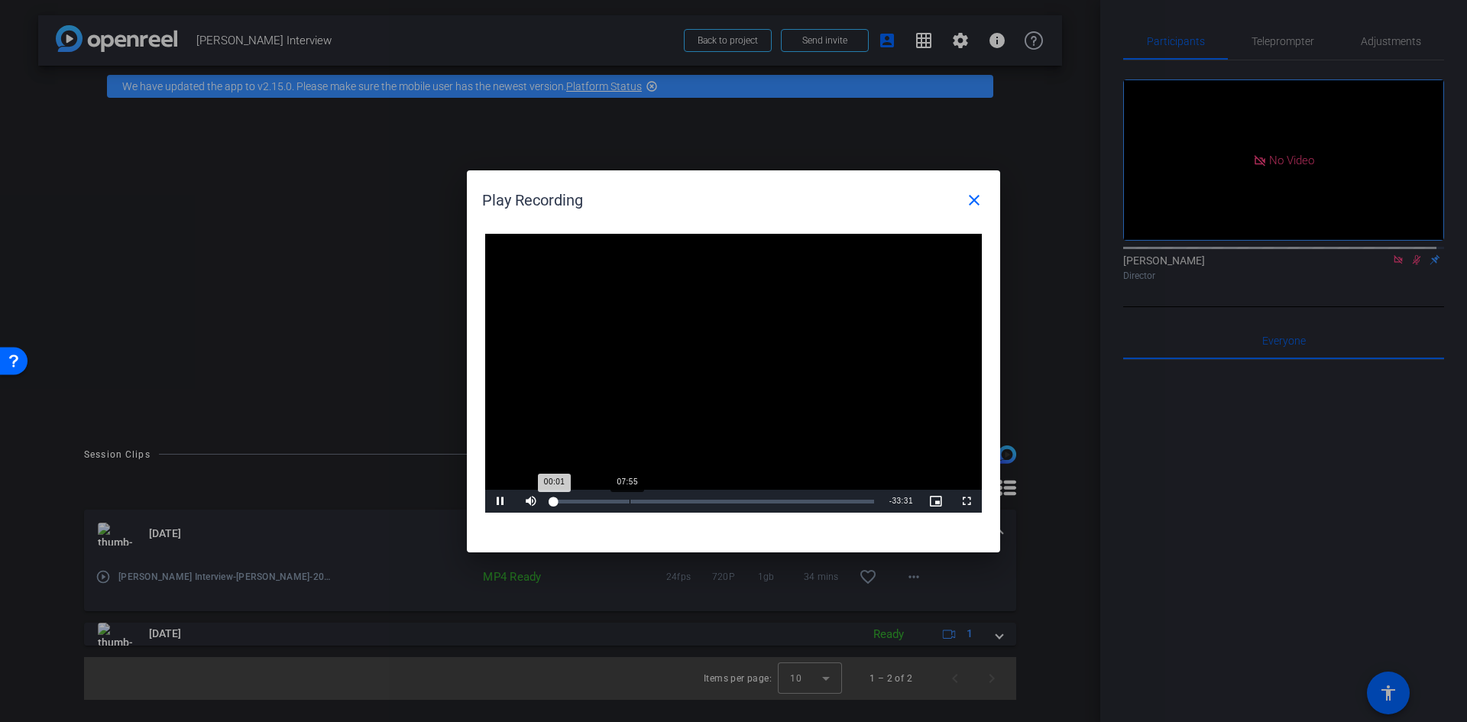
click at [630, 497] on div "Loaded : 0% 07:55 00:01" at bounding box center [713, 501] width 335 height 23
click at [736, 500] on div "Loaded : 25.43% 19:03 19:03" at bounding box center [714, 502] width 320 height 4
click at [784, 500] on div "Loaded : 60.10% 24:06 19:18" at bounding box center [714, 502] width 320 height 4
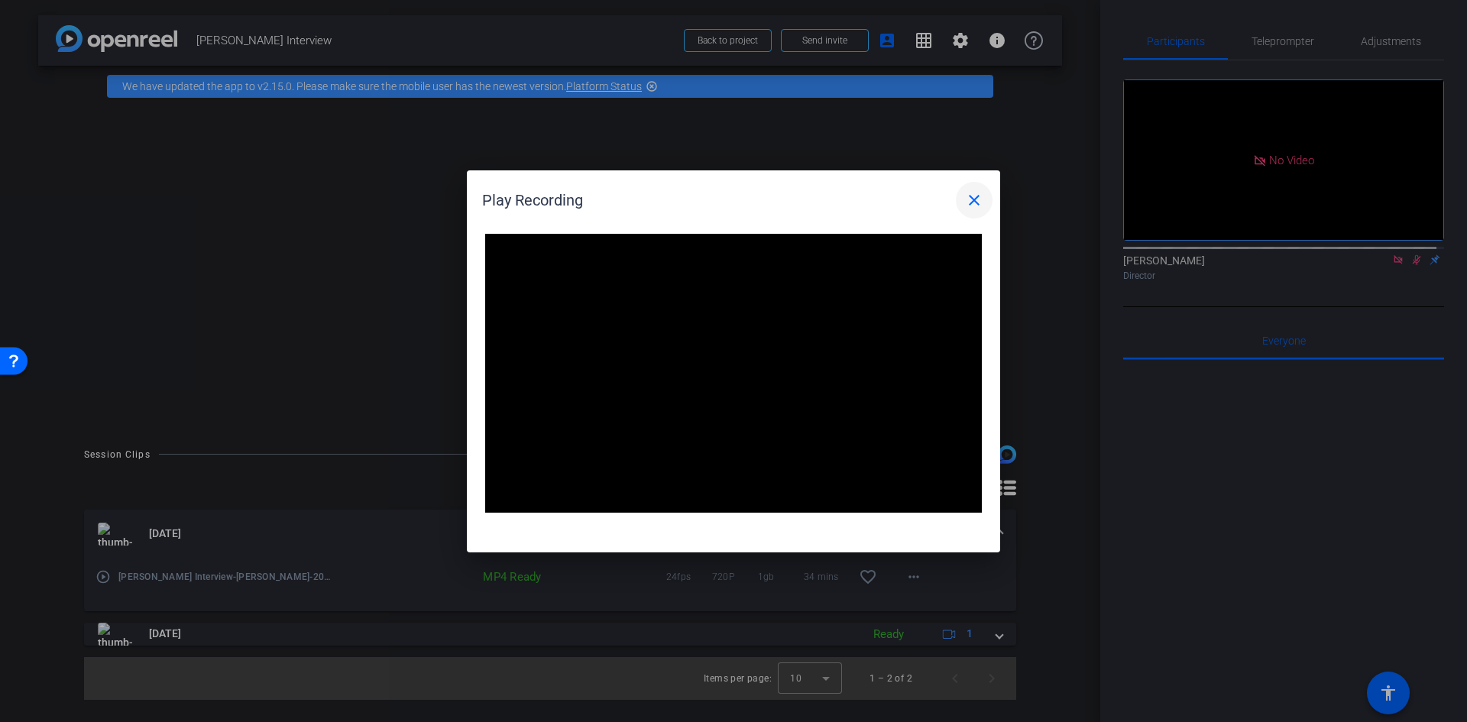
click at [973, 203] on mat-icon "close" at bounding box center [974, 200] width 18 height 18
